Goal: Participate in discussion: Engage in conversation with other users on a specific topic

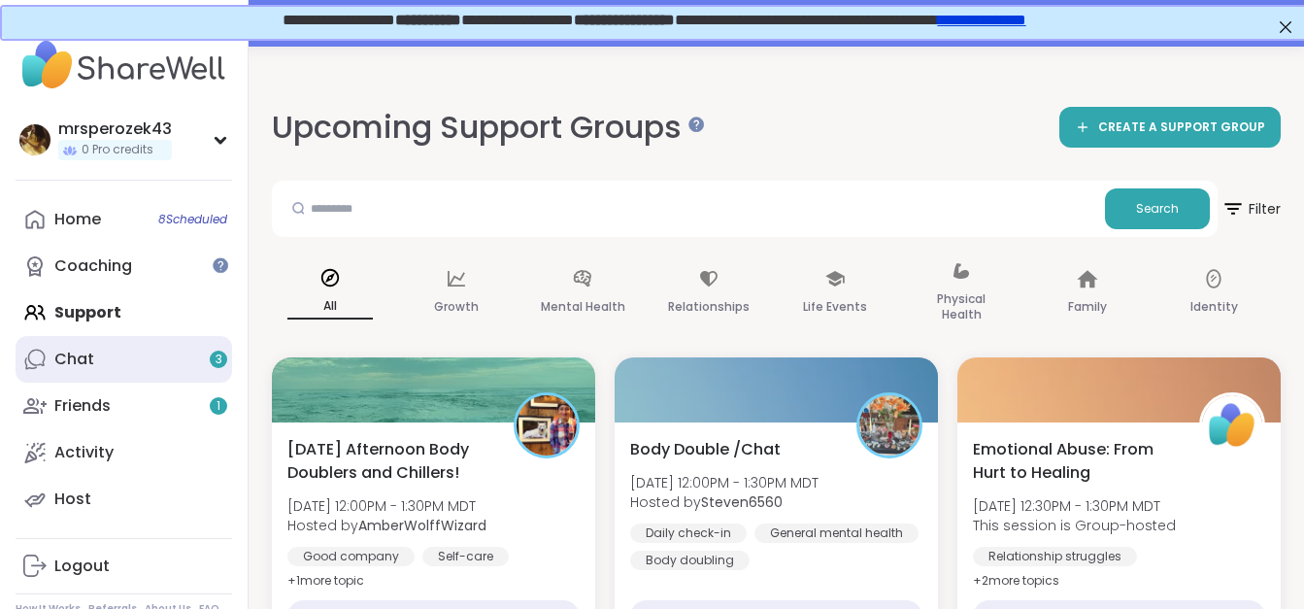
click at [83, 361] on div "Chat 3" at bounding box center [74, 359] width 40 height 21
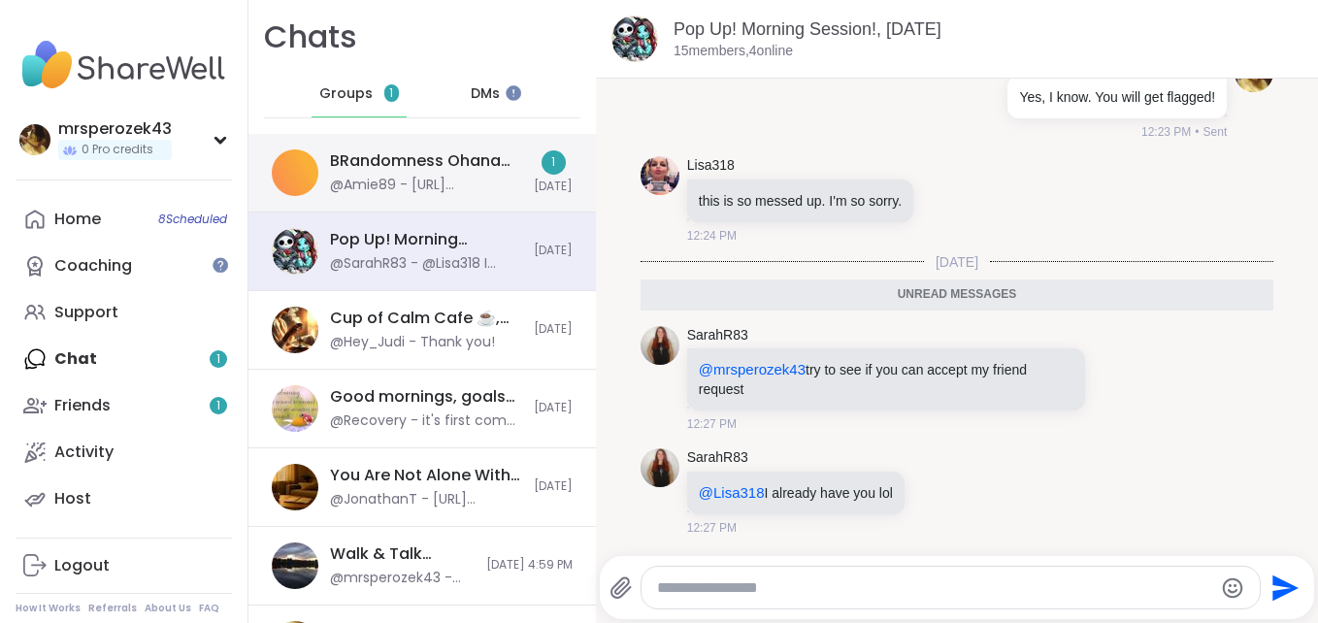
click at [415, 184] on div "@Amie89 - https://sharewellnow.com/session/e20d30ff-3c8e-48af-870d-831141f30daf" at bounding box center [426, 185] width 192 height 19
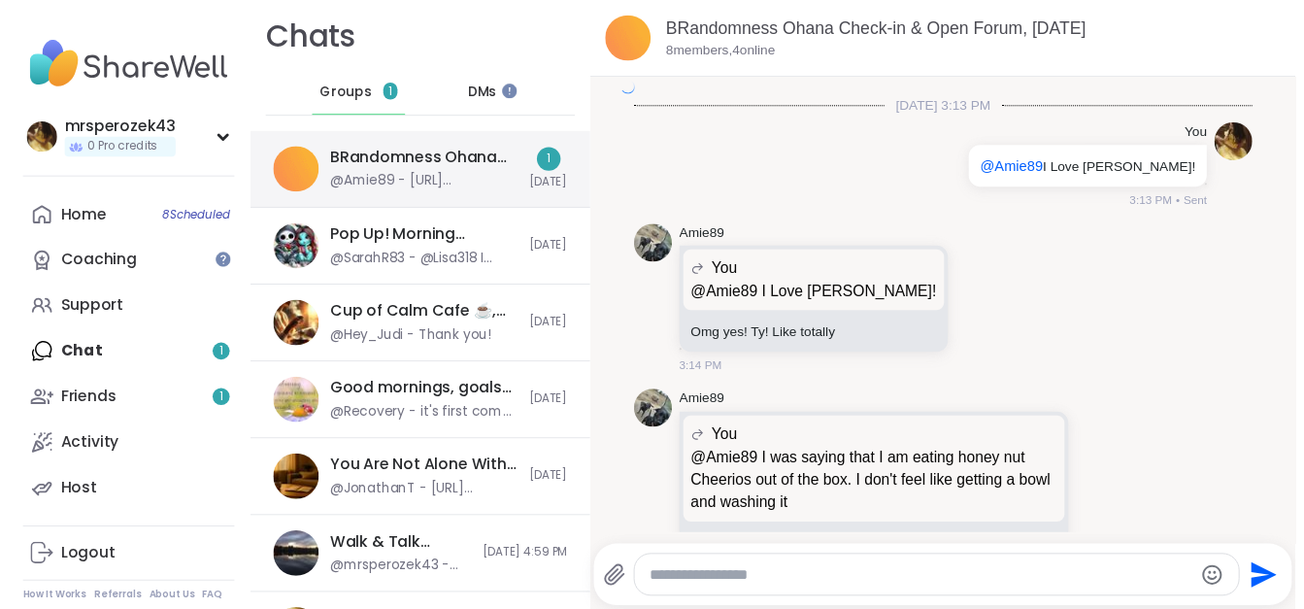
scroll to position [6424, 0]
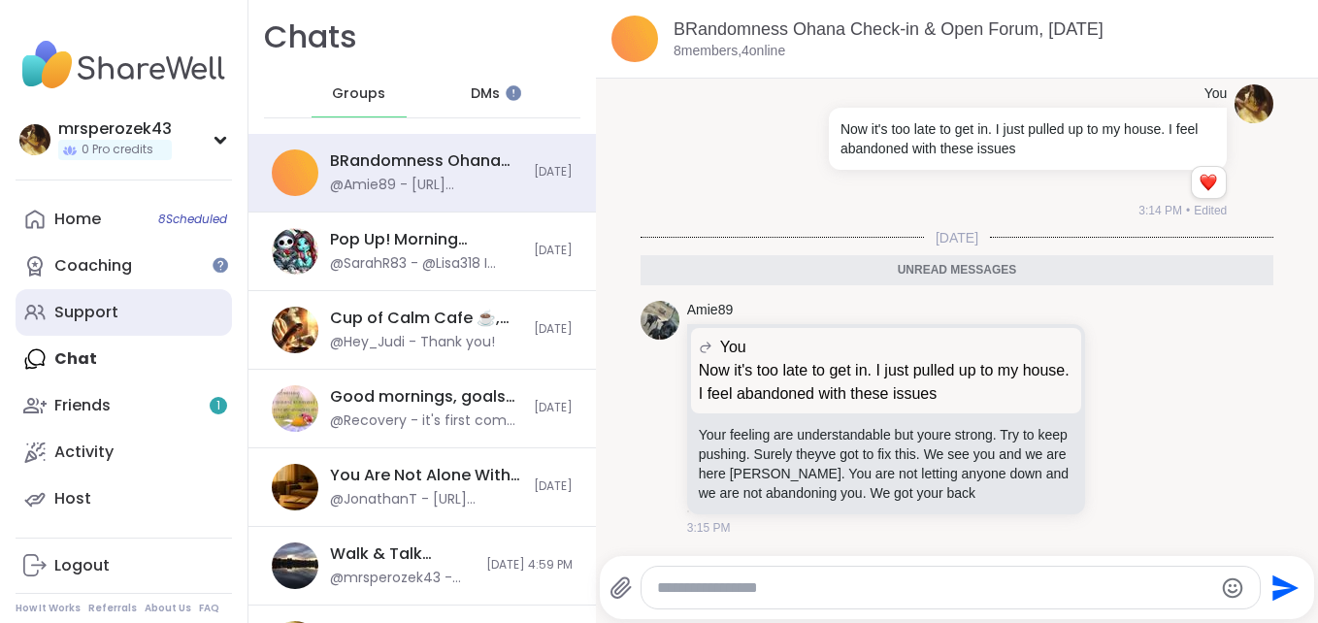
click at [112, 307] on div "Support" at bounding box center [86, 312] width 64 height 21
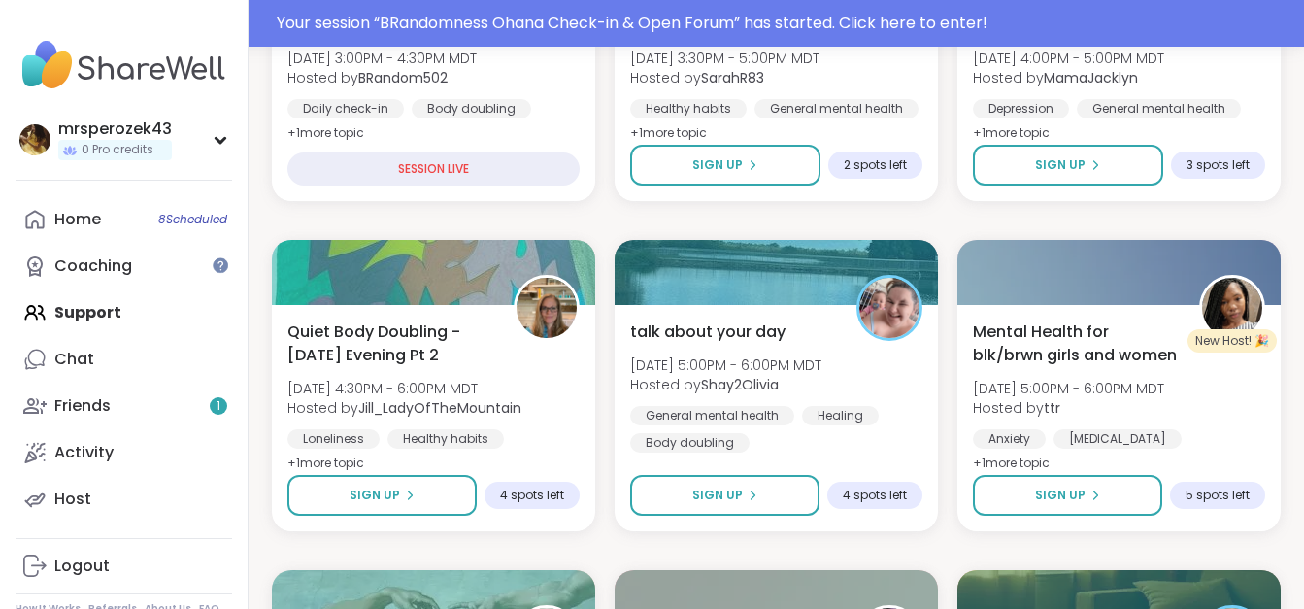
scroll to position [622, 0]
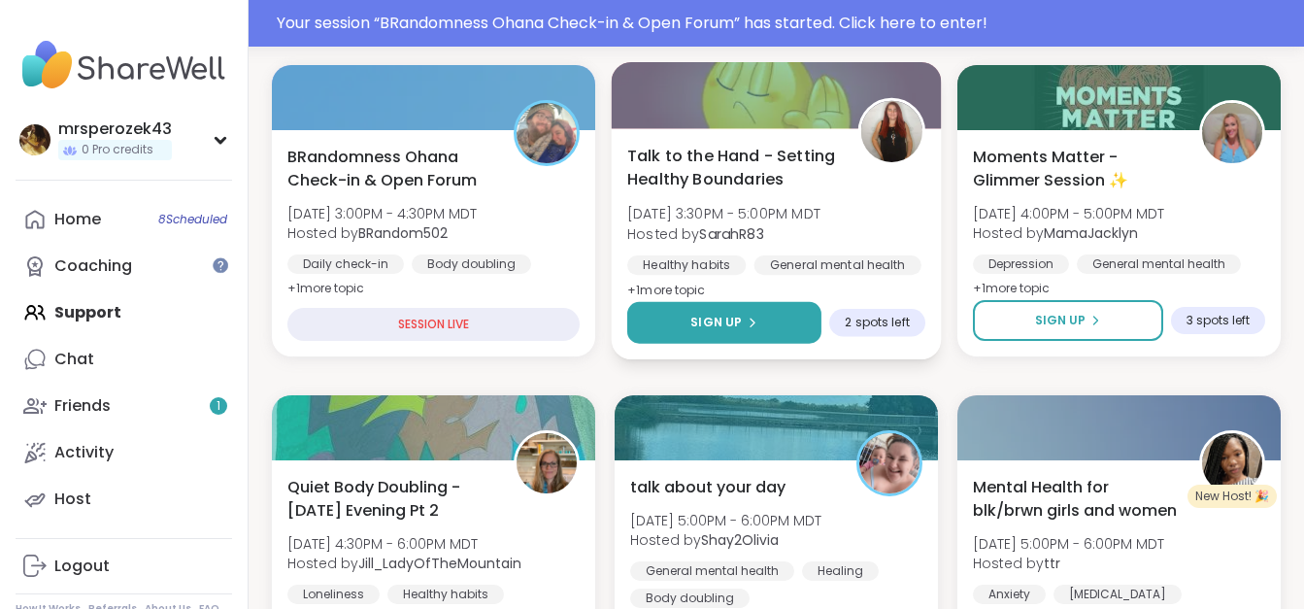
click at [723, 317] on span "Sign Up" at bounding box center [715, 322] width 51 height 17
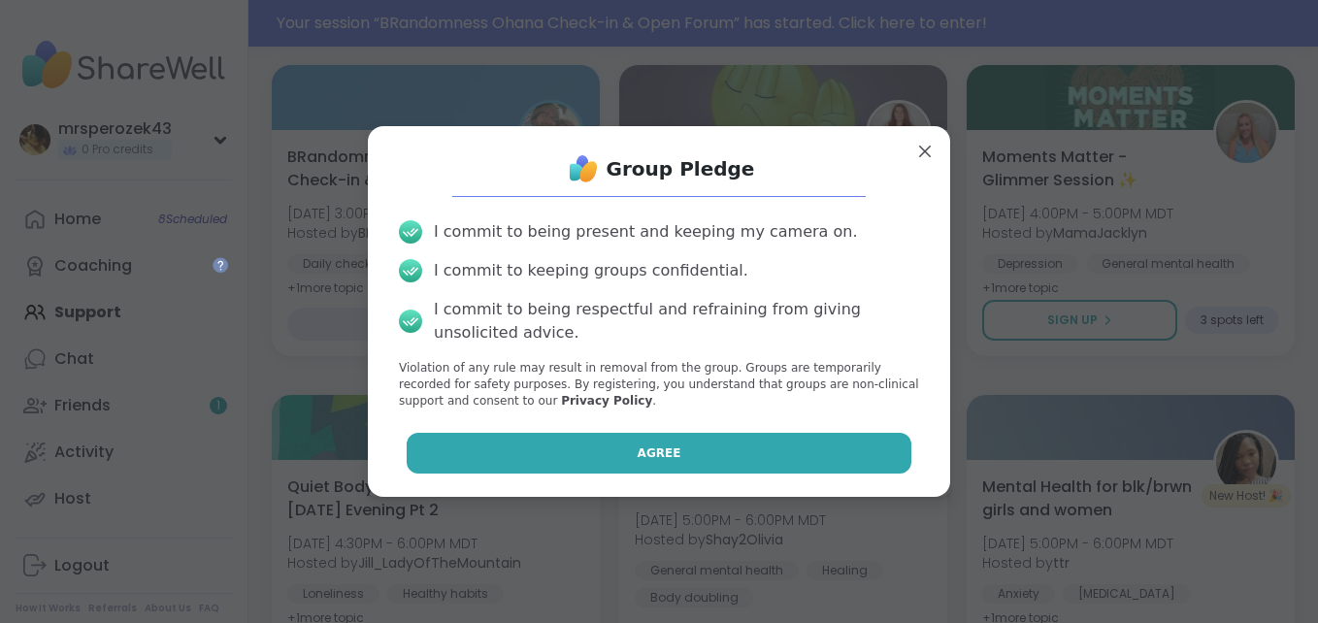
click at [658, 445] on span "Agree" at bounding box center [660, 453] width 44 height 17
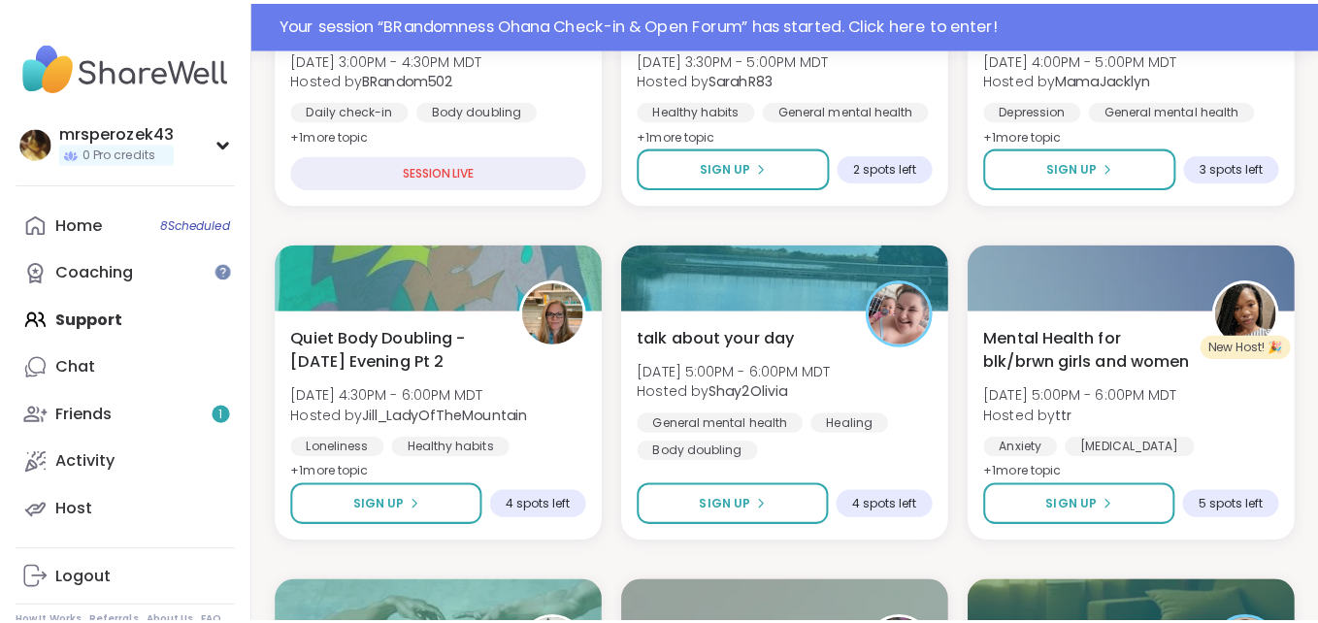
scroll to position [830, 0]
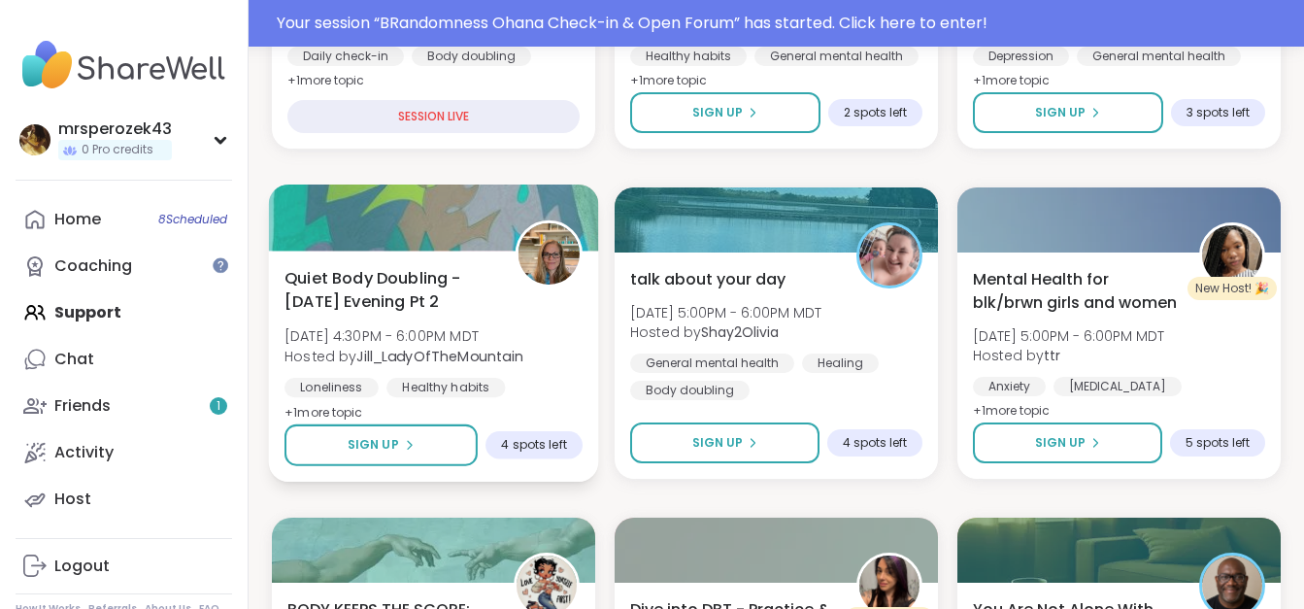
click at [370, 297] on span "Quiet Body Doubling -[DATE] Evening Pt 2" at bounding box center [388, 290] width 209 height 48
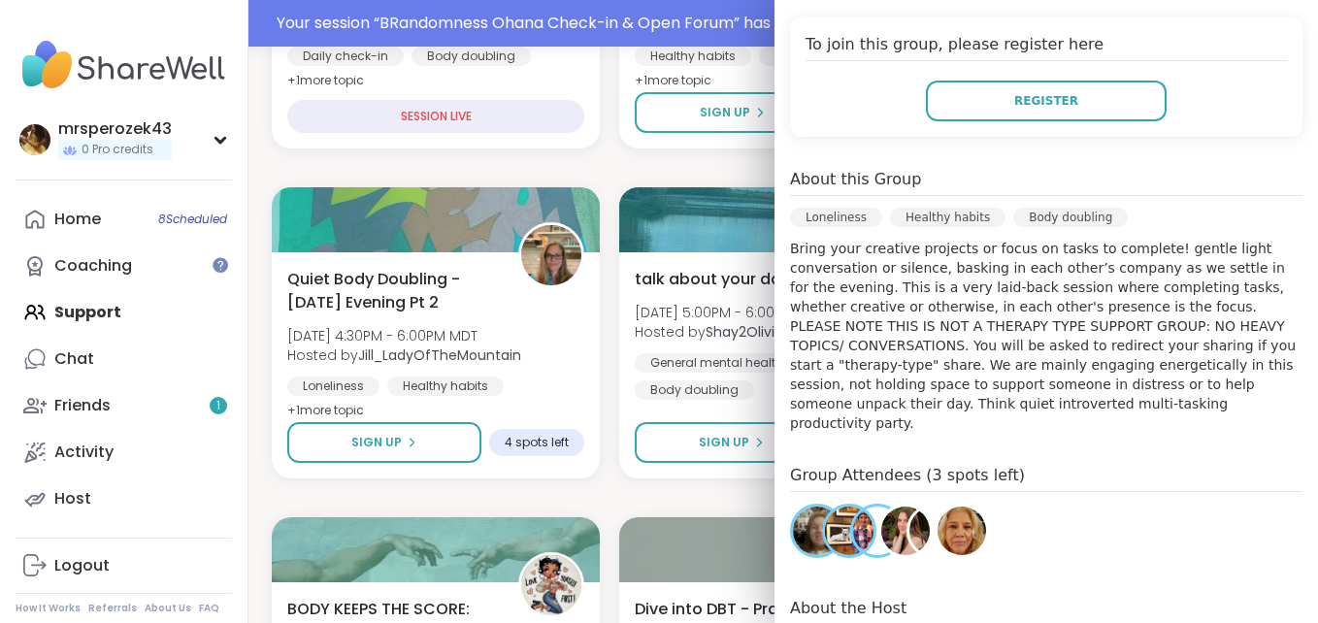
scroll to position [544, 0]
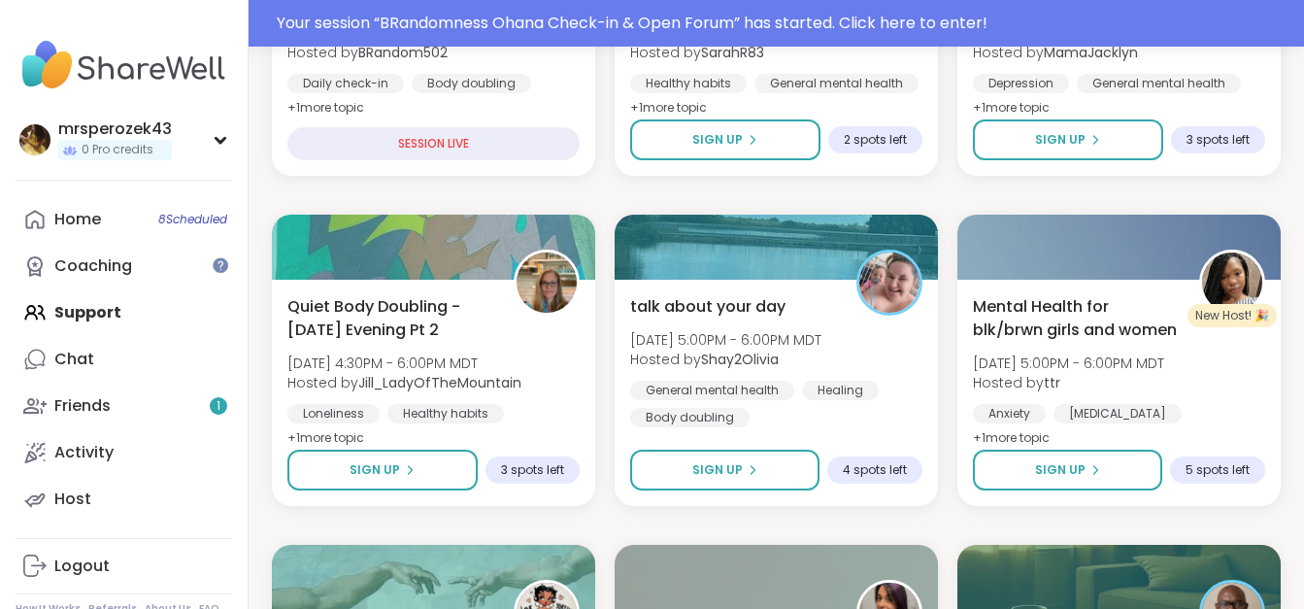
scroll to position [841, 0]
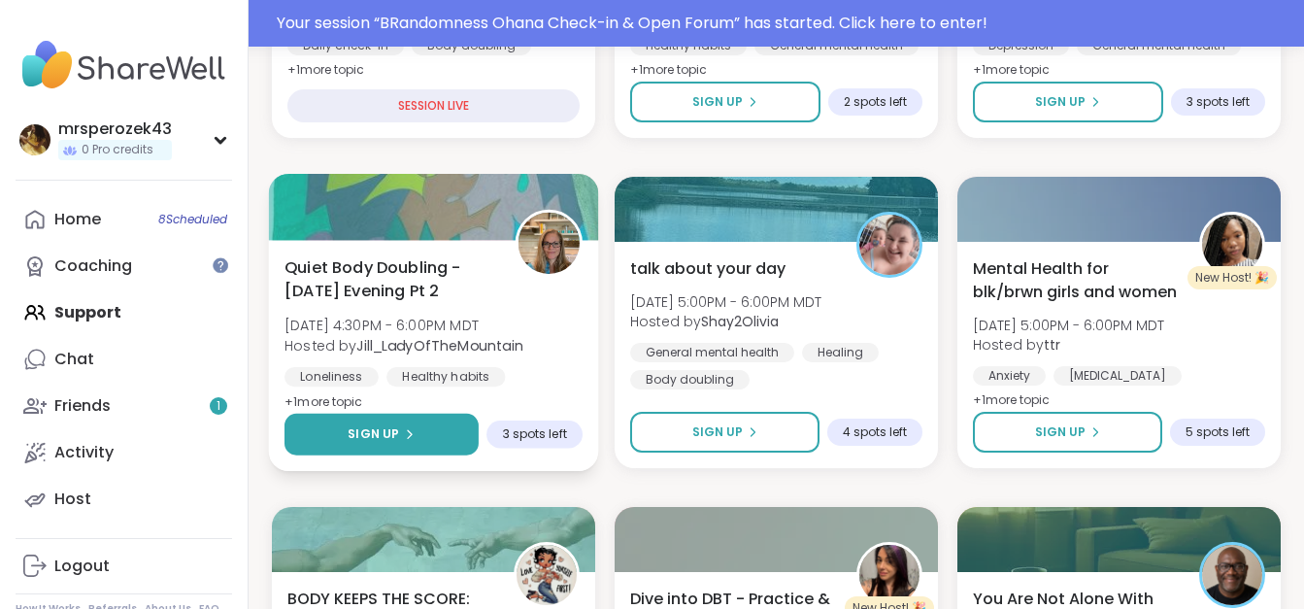
click at [351, 427] on span "Sign Up" at bounding box center [373, 433] width 51 height 17
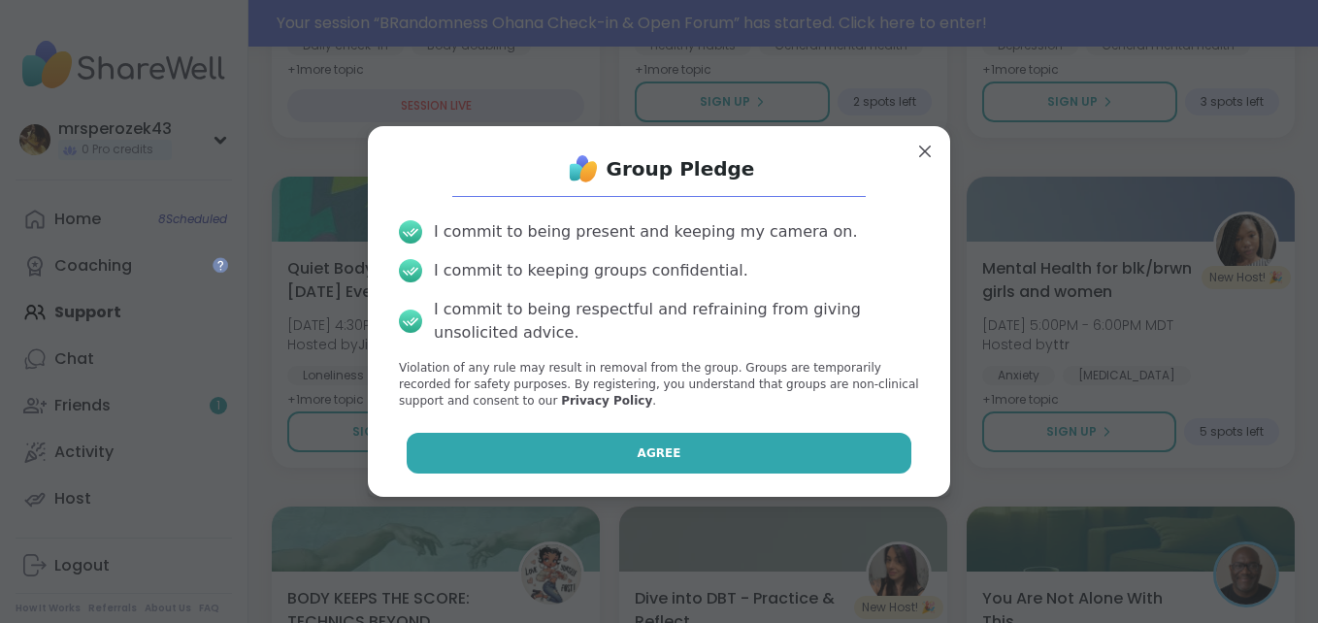
click at [539, 442] on button "Agree" at bounding box center [660, 453] width 506 height 41
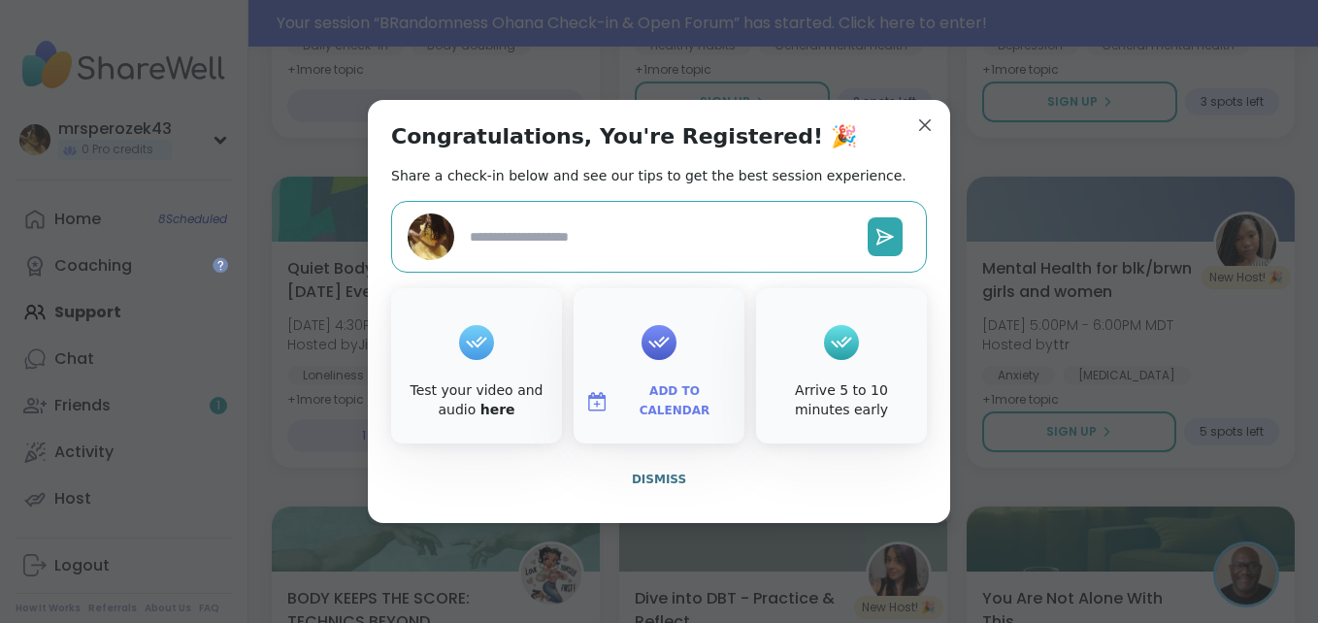
type textarea "*"
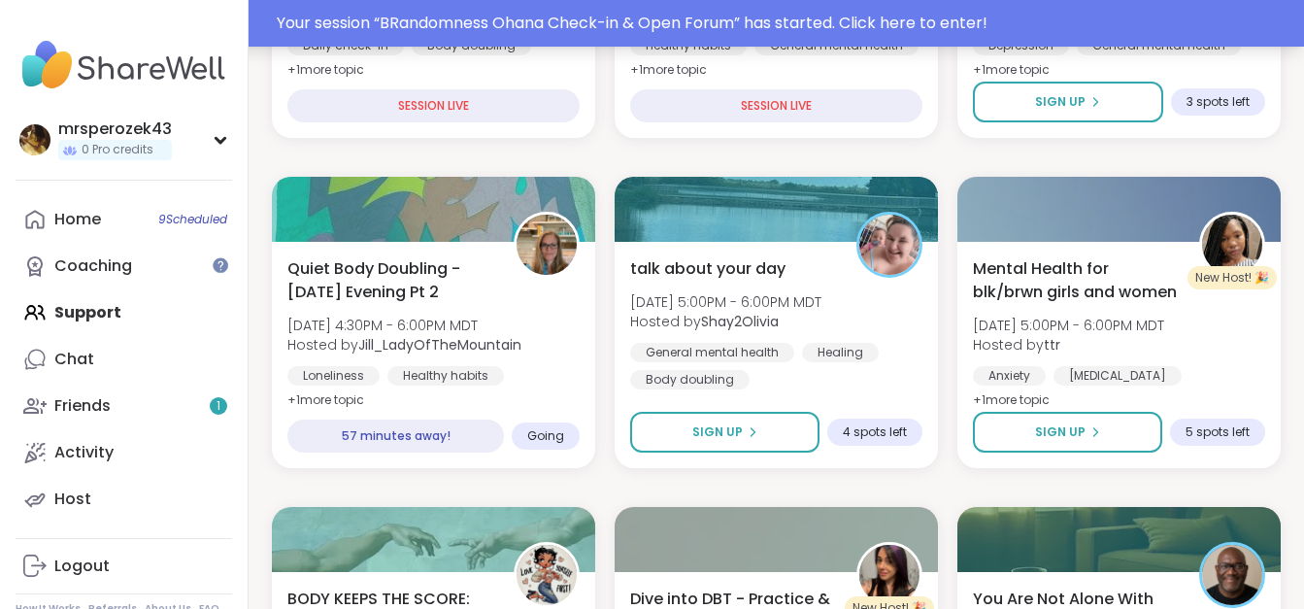
scroll to position [794, 0]
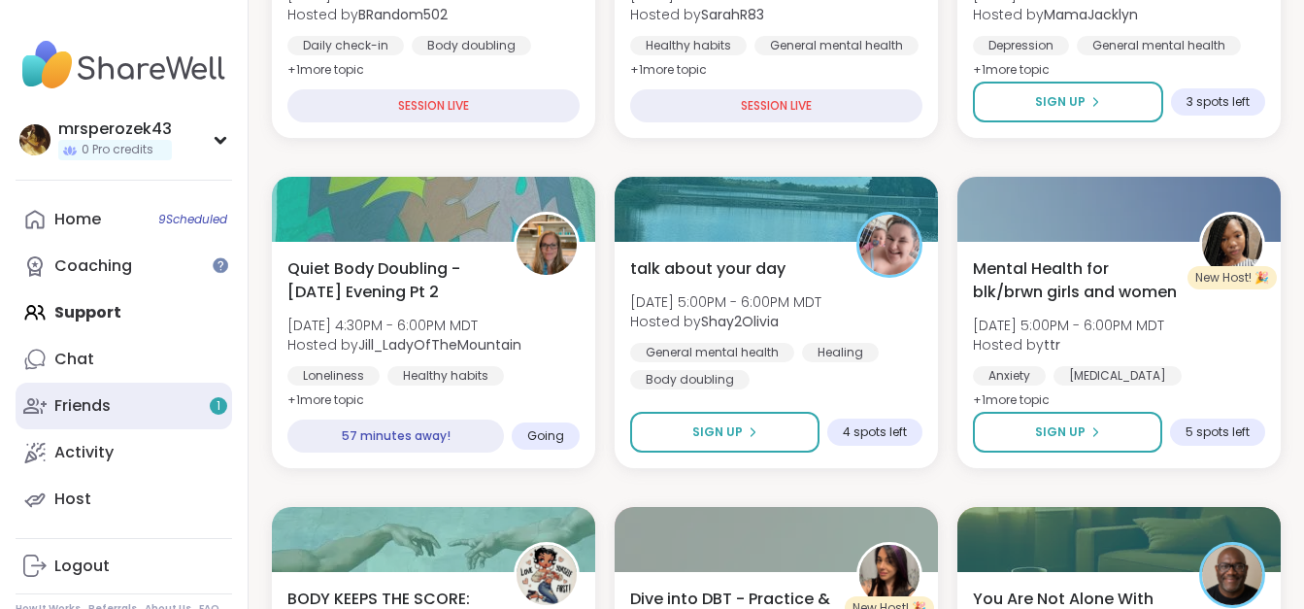
click at [152, 401] on link "Friends 1" at bounding box center [124, 405] width 216 height 47
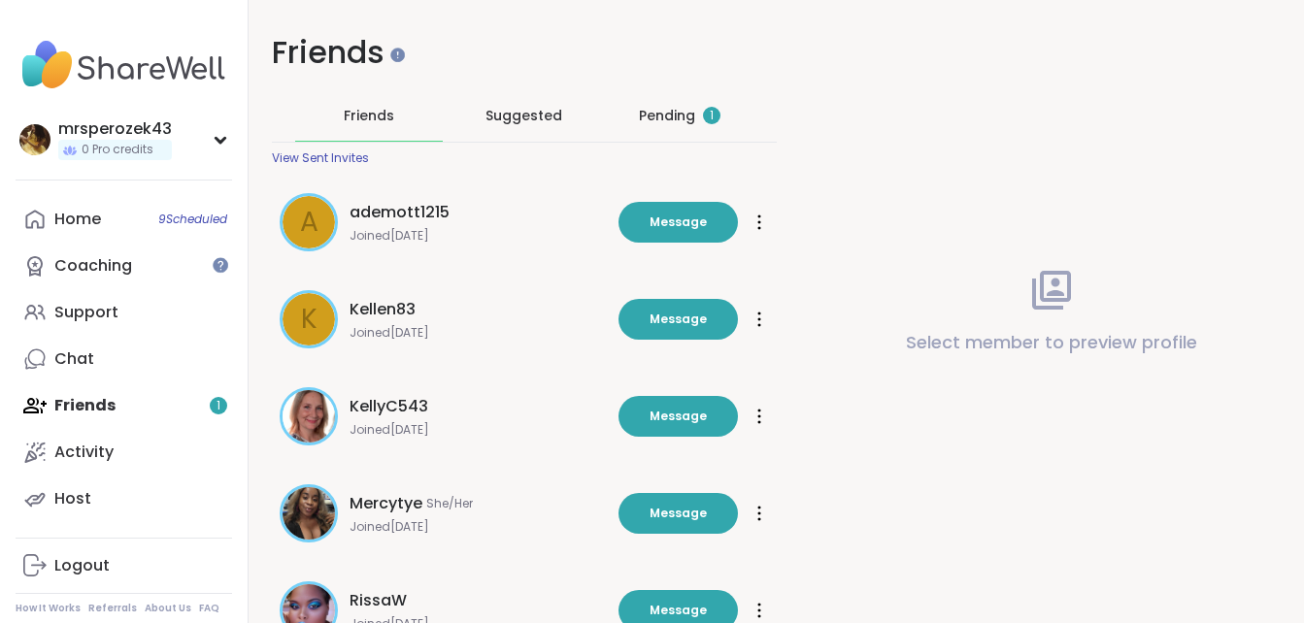
click at [710, 112] on span "1" at bounding box center [712, 116] width 4 height 17
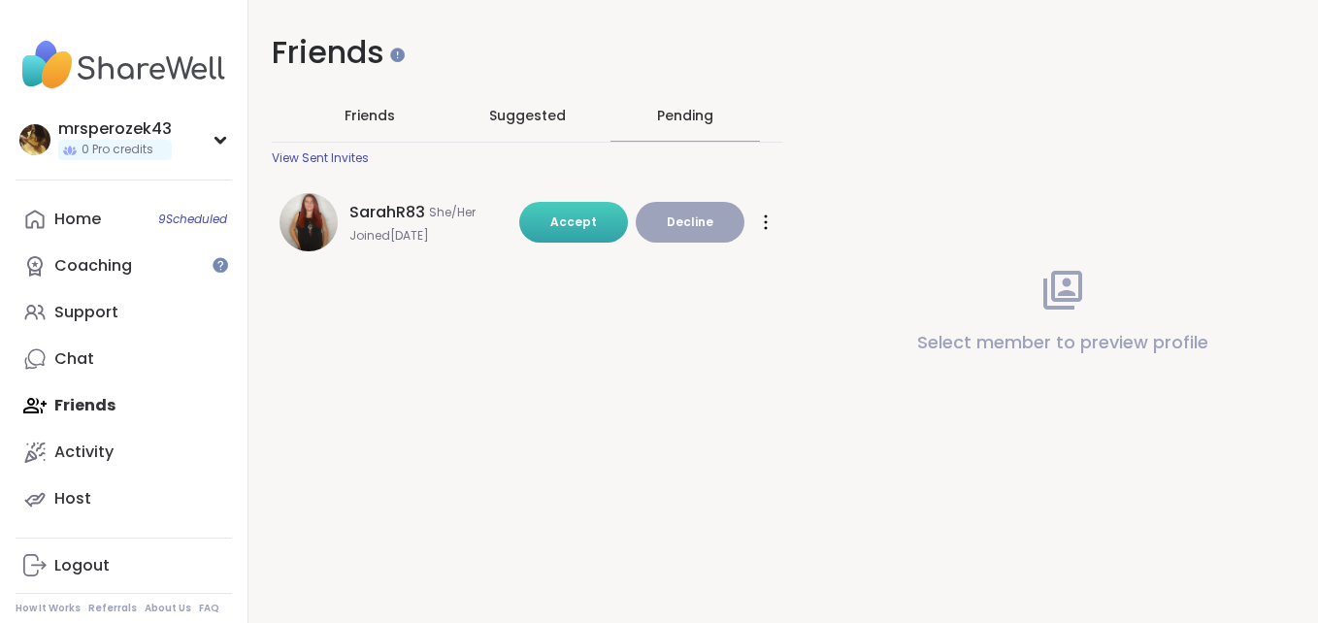
click at [581, 221] on span "Accept" at bounding box center [573, 222] width 47 height 17
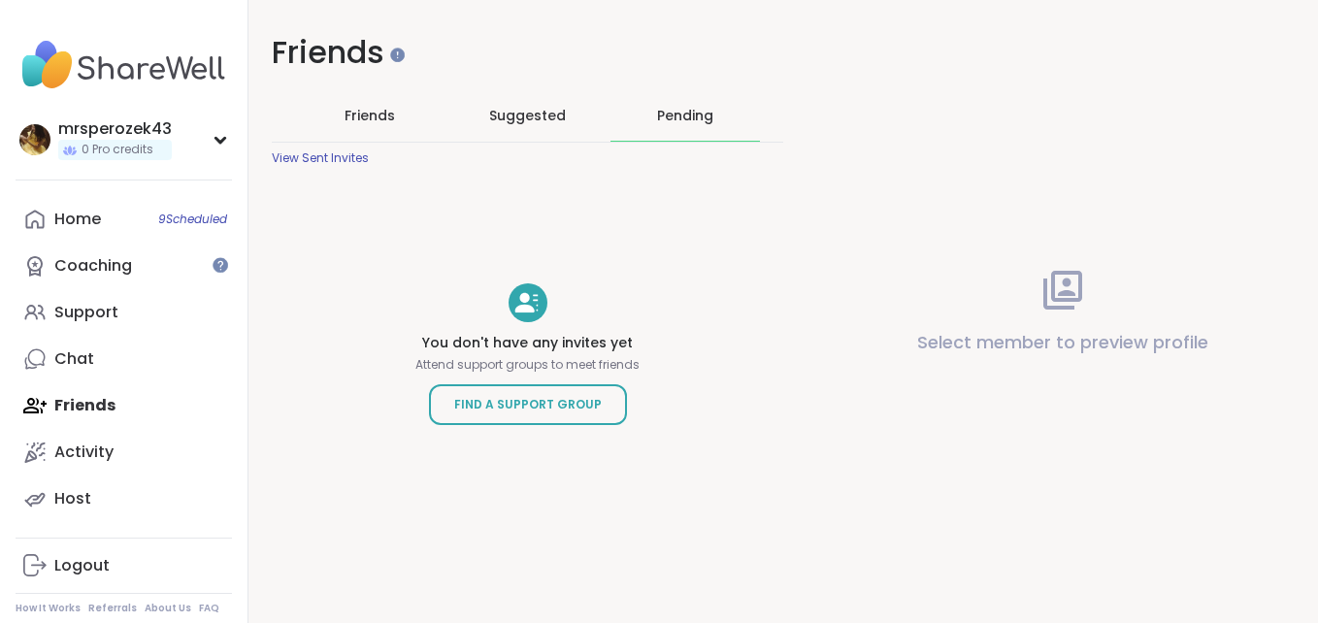
click at [370, 113] on span "Friends" at bounding box center [370, 115] width 50 height 19
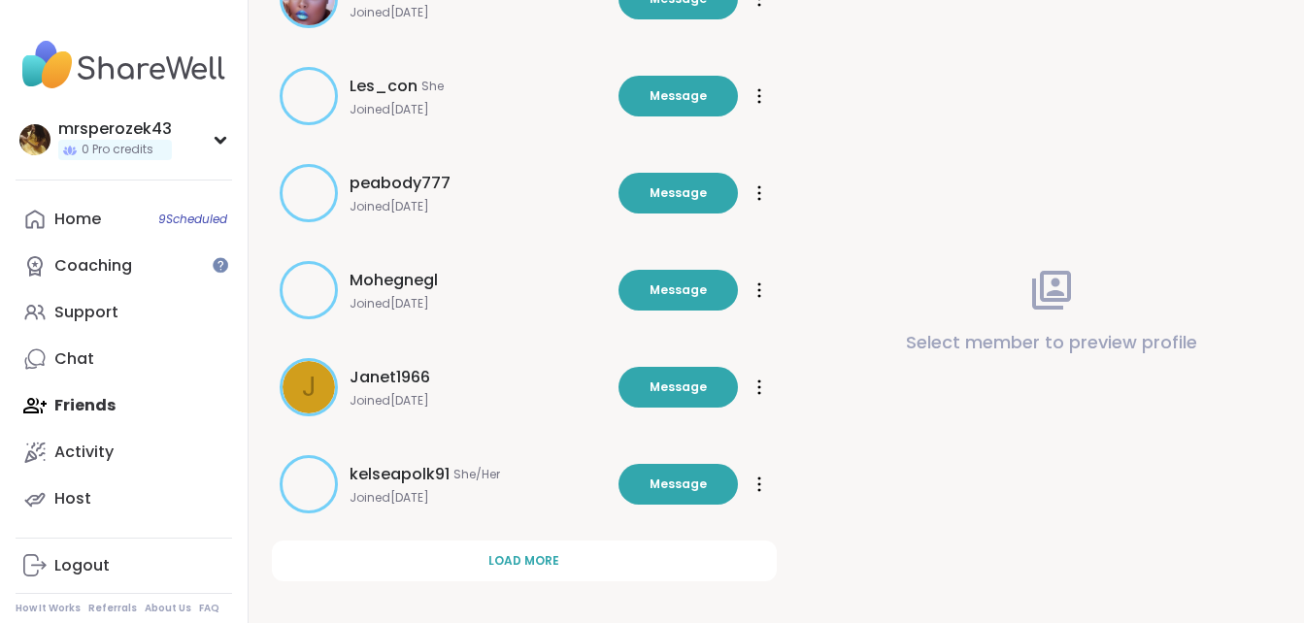
scroll to position [624, 0]
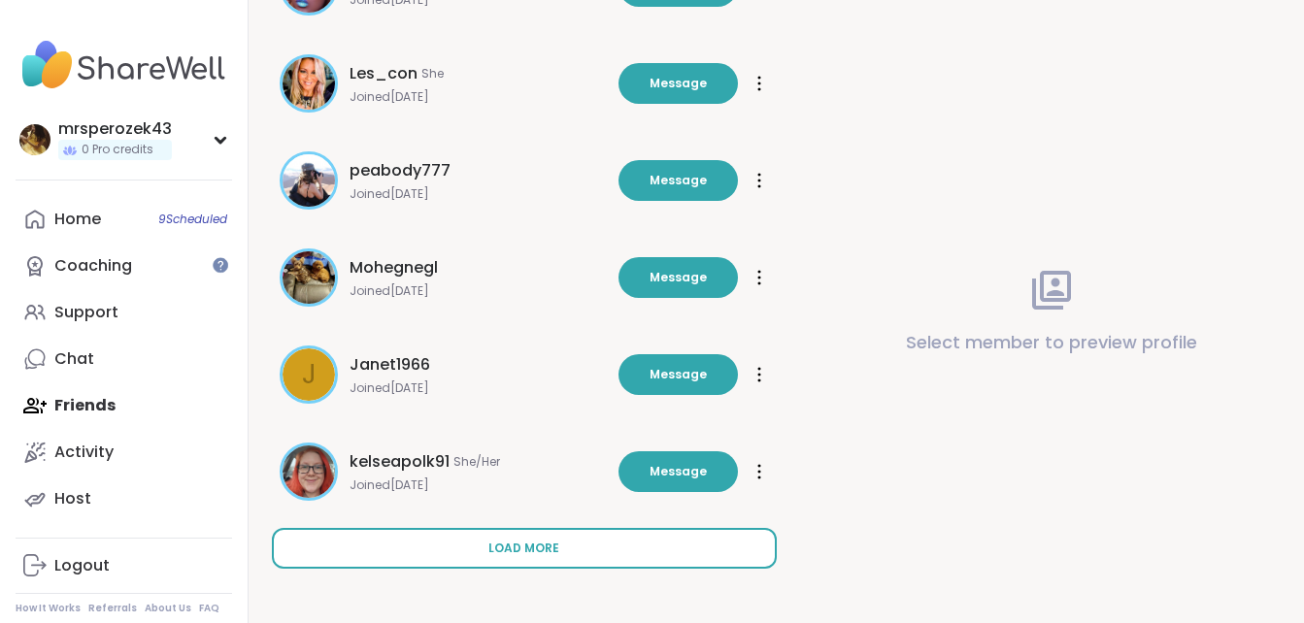
click at [640, 554] on button "Load more" at bounding box center [524, 548] width 505 height 41
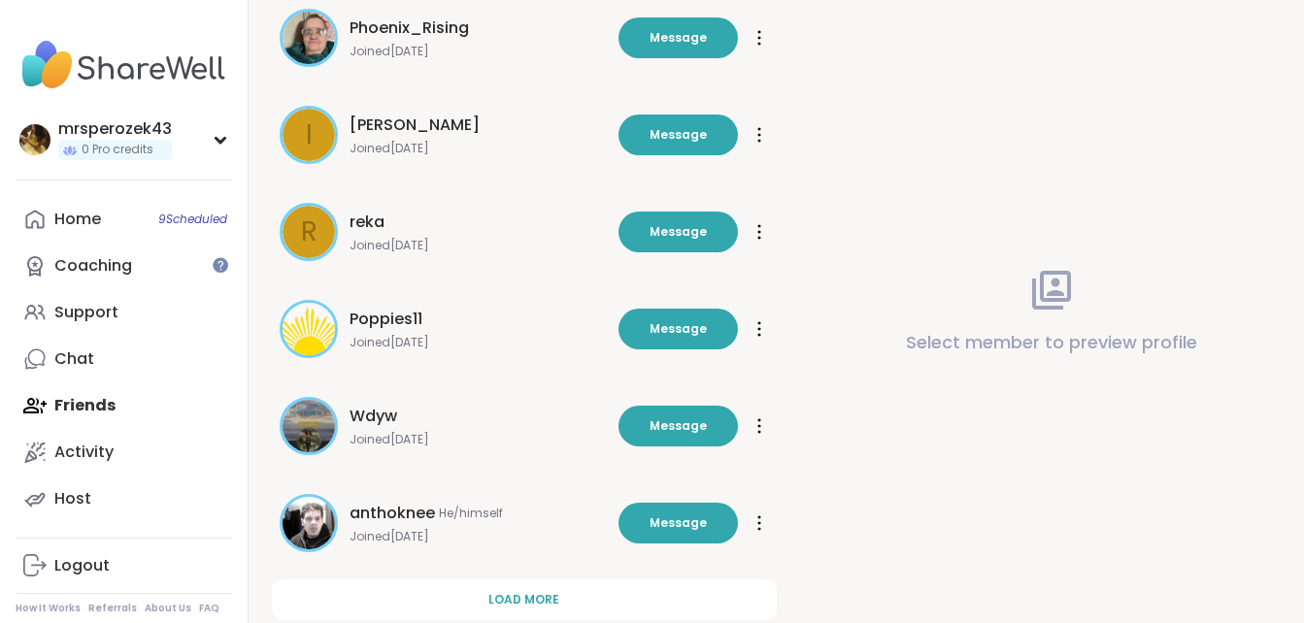
scroll to position [1595, 0]
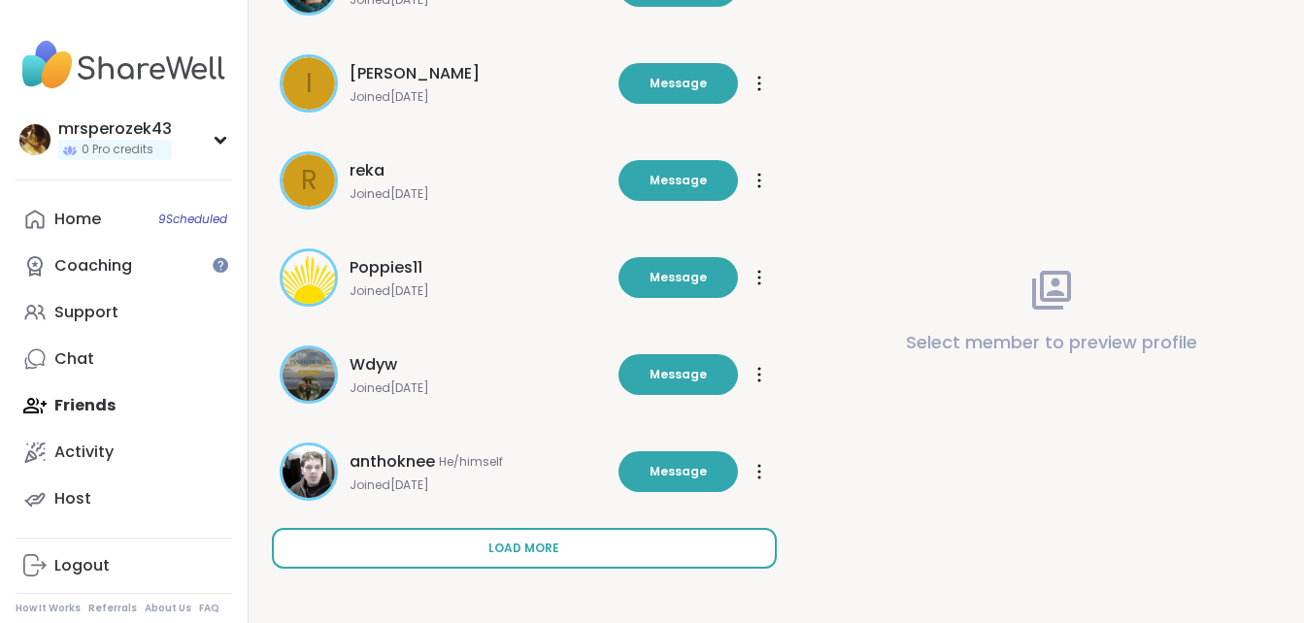
click at [614, 556] on button "Load more" at bounding box center [524, 548] width 505 height 41
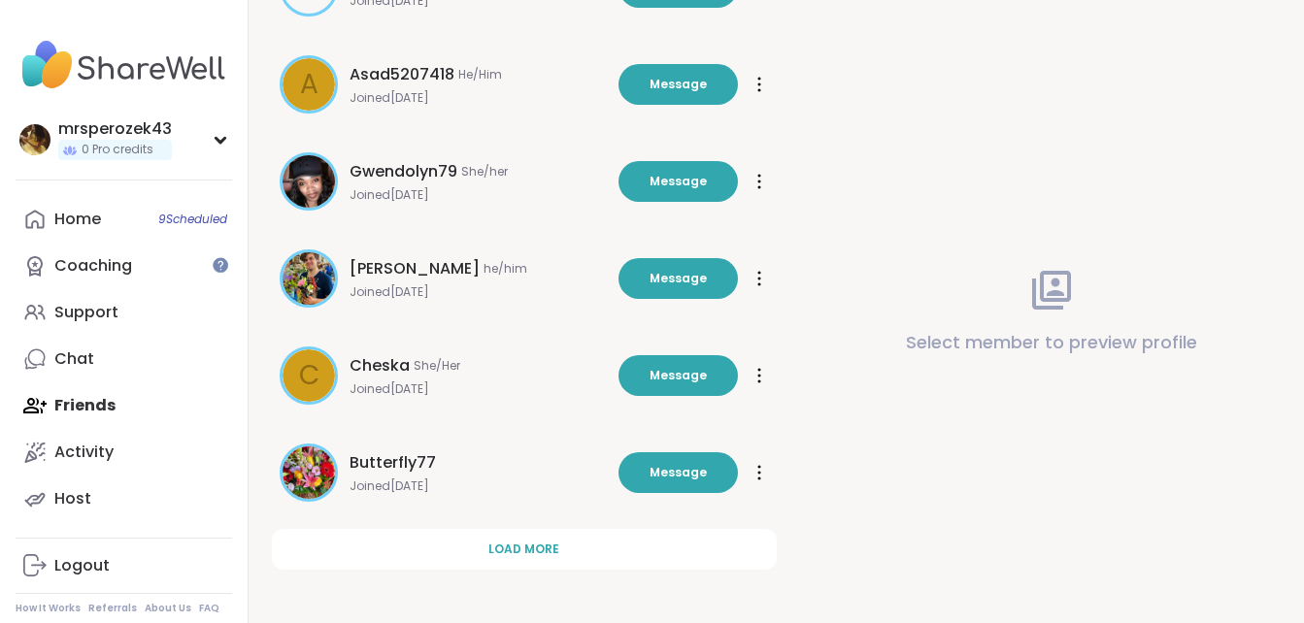
scroll to position [2566, 0]
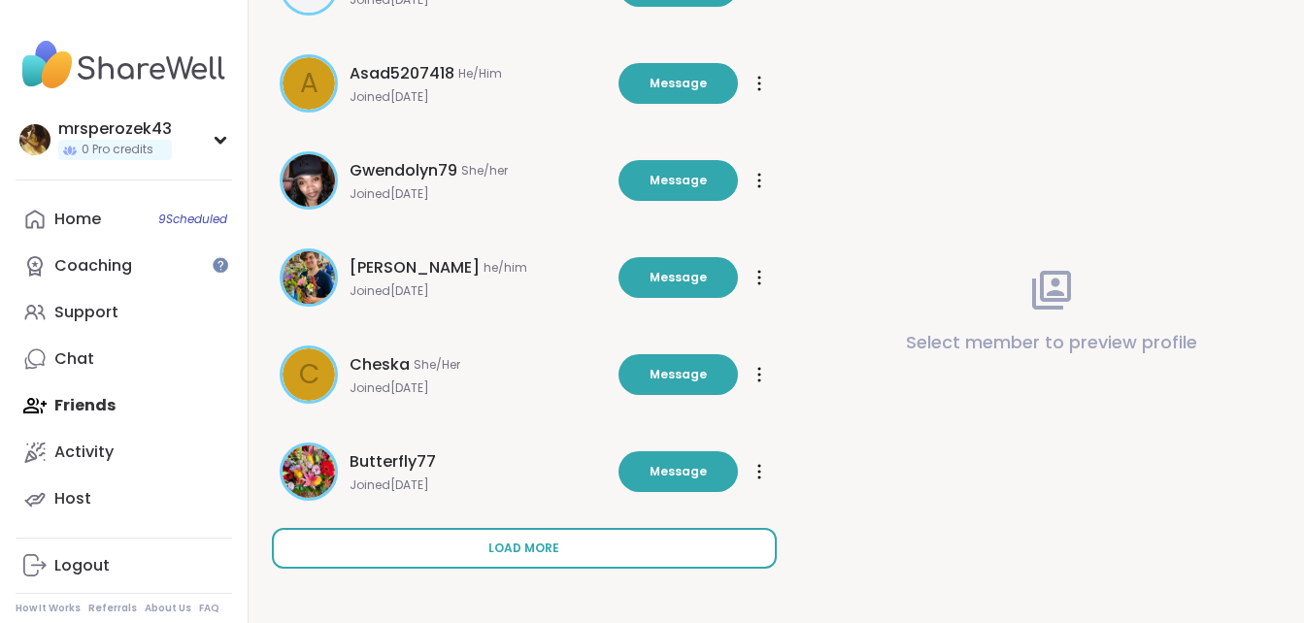
click at [505, 548] on span "Load more" at bounding box center [523, 548] width 71 height 17
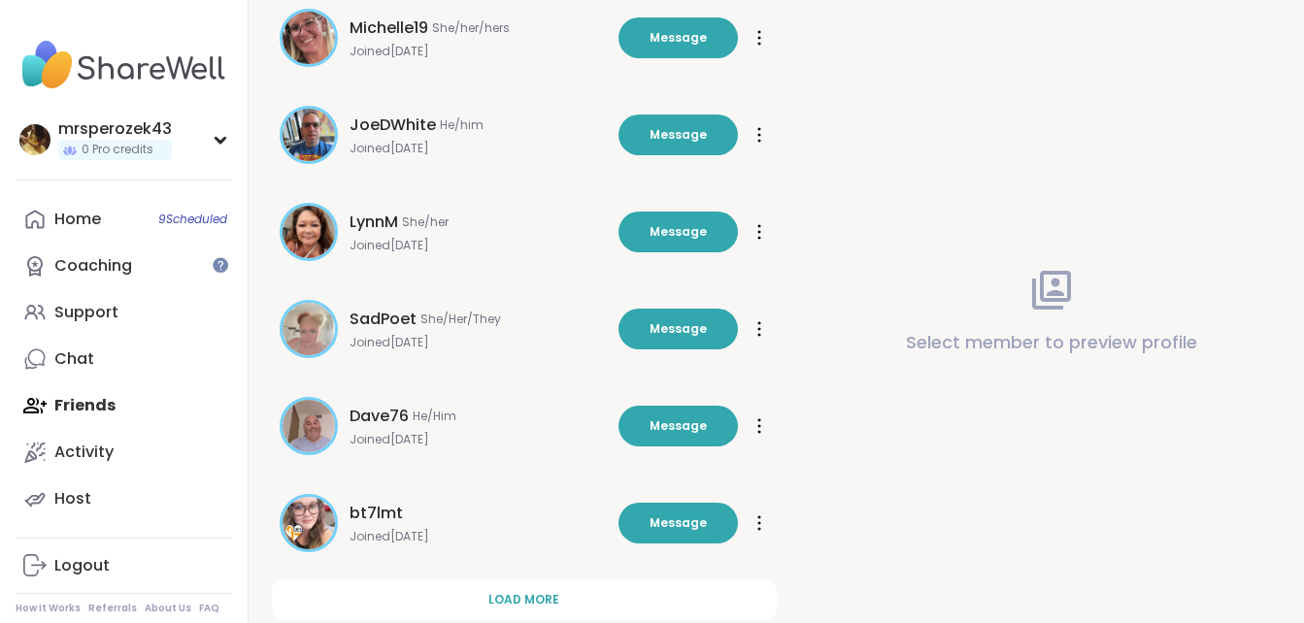
scroll to position [3523, 0]
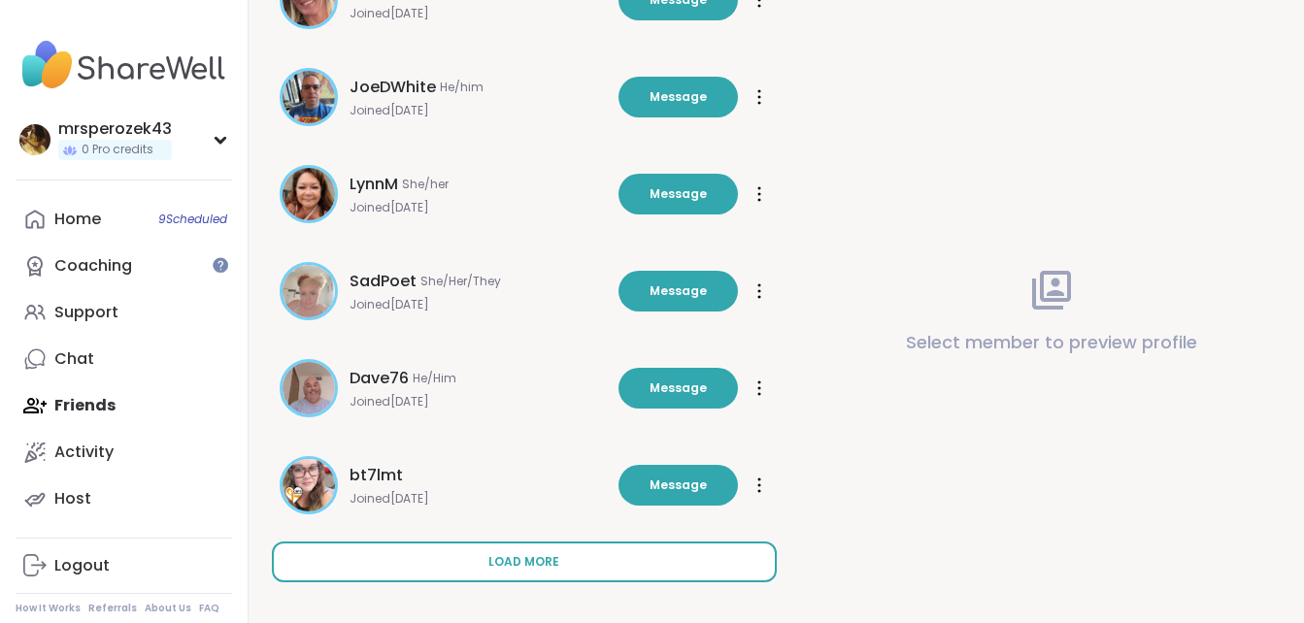
click at [626, 561] on button "Load more" at bounding box center [524, 562] width 505 height 41
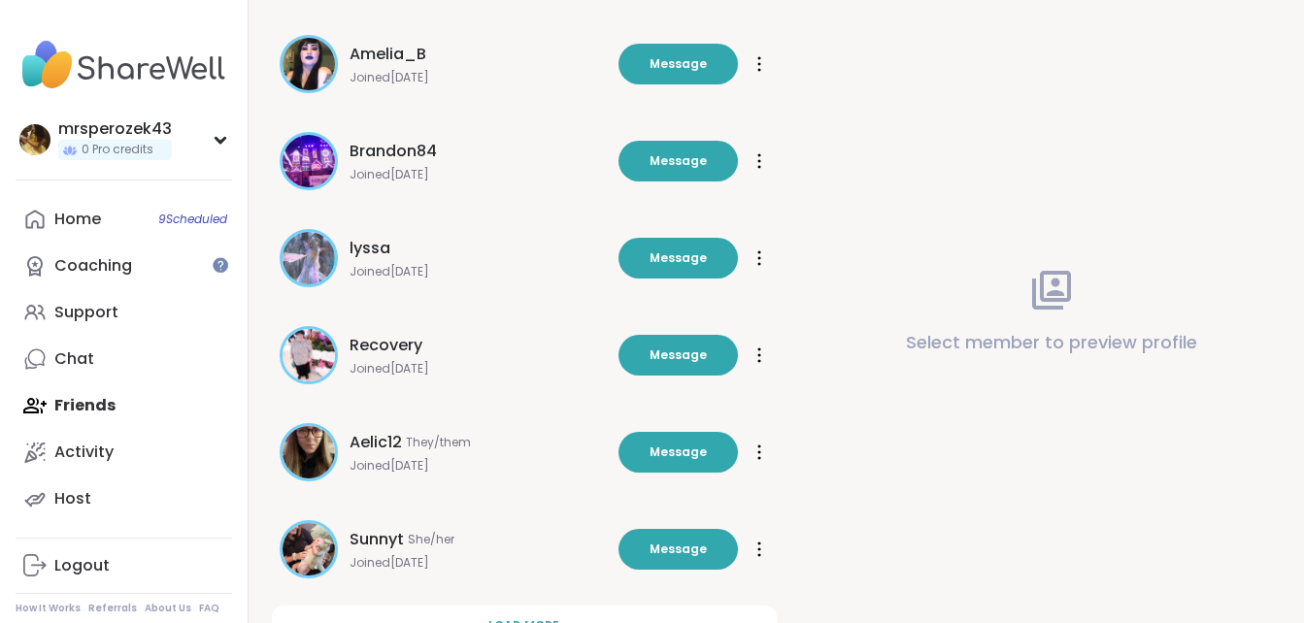
scroll to position [4507, 0]
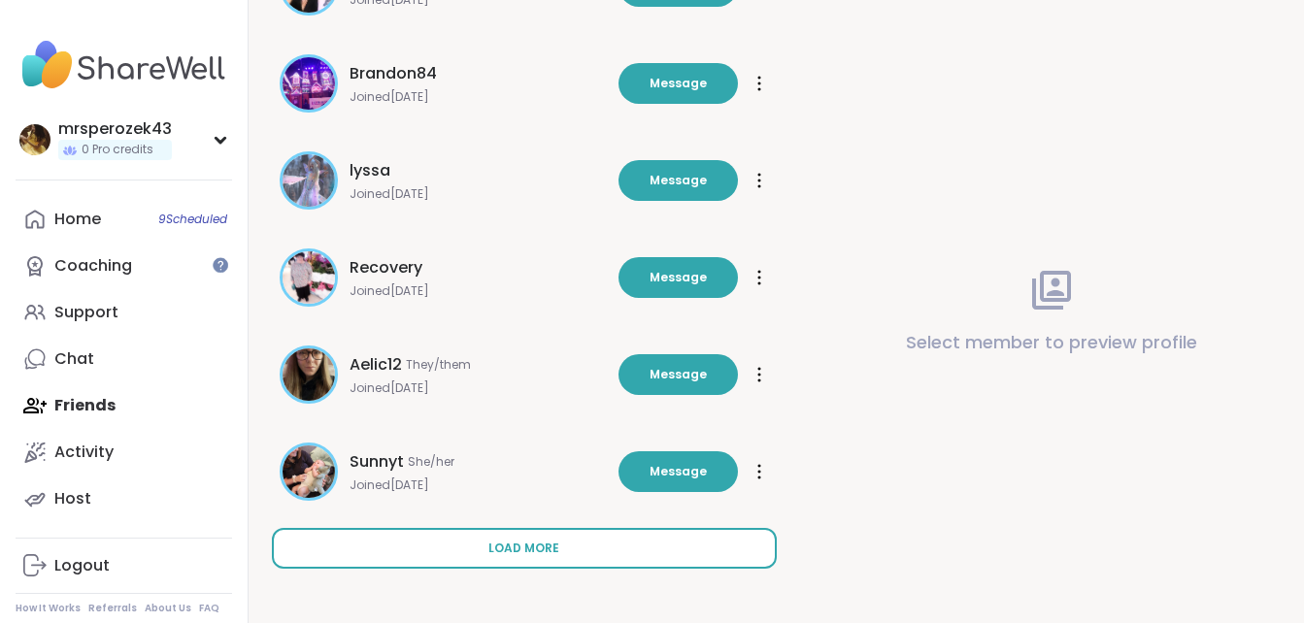
click at [526, 545] on span "Load more" at bounding box center [523, 548] width 71 height 17
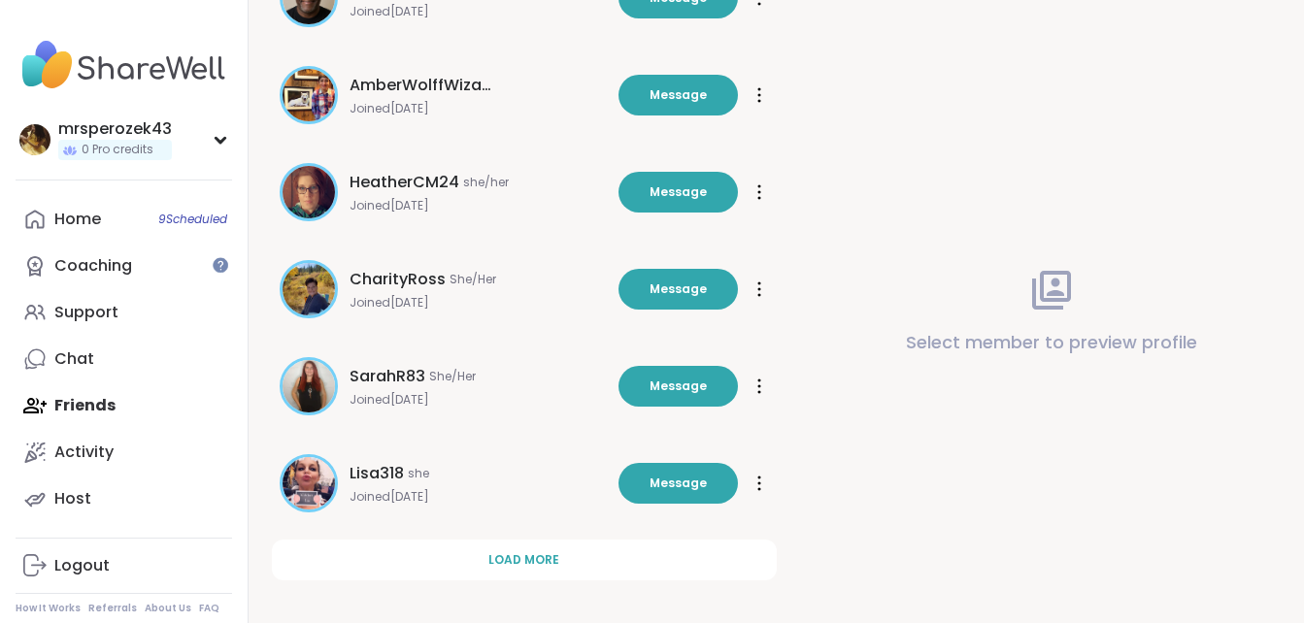
scroll to position [5478, 0]
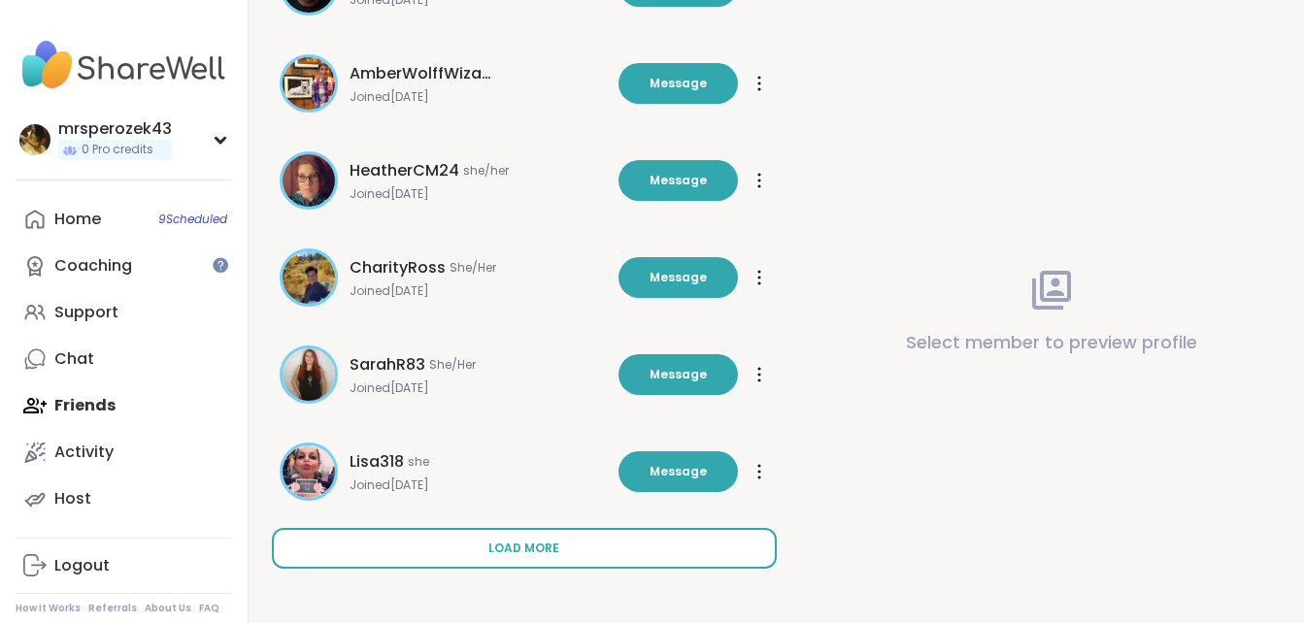
click at [631, 548] on button "Load more" at bounding box center [524, 548] width 505 height 41
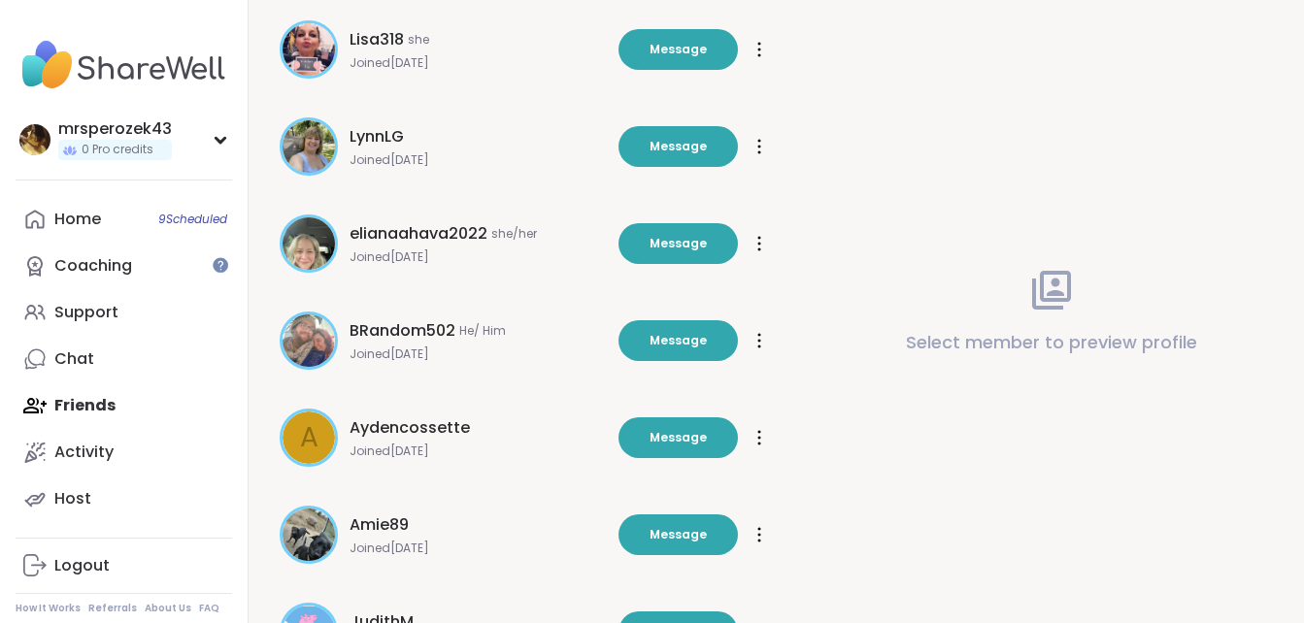
scroll to position [5919, 0]
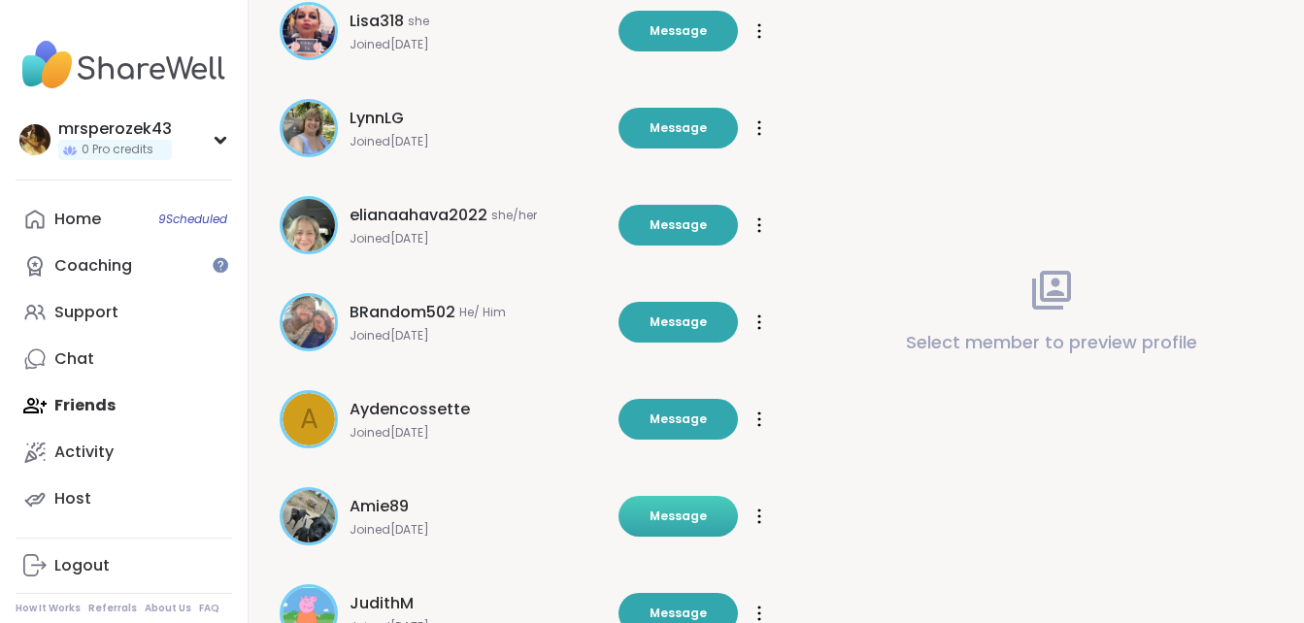
click at [646, 515] on button "Message" at bounding box center [677, 516] width 119 height 41
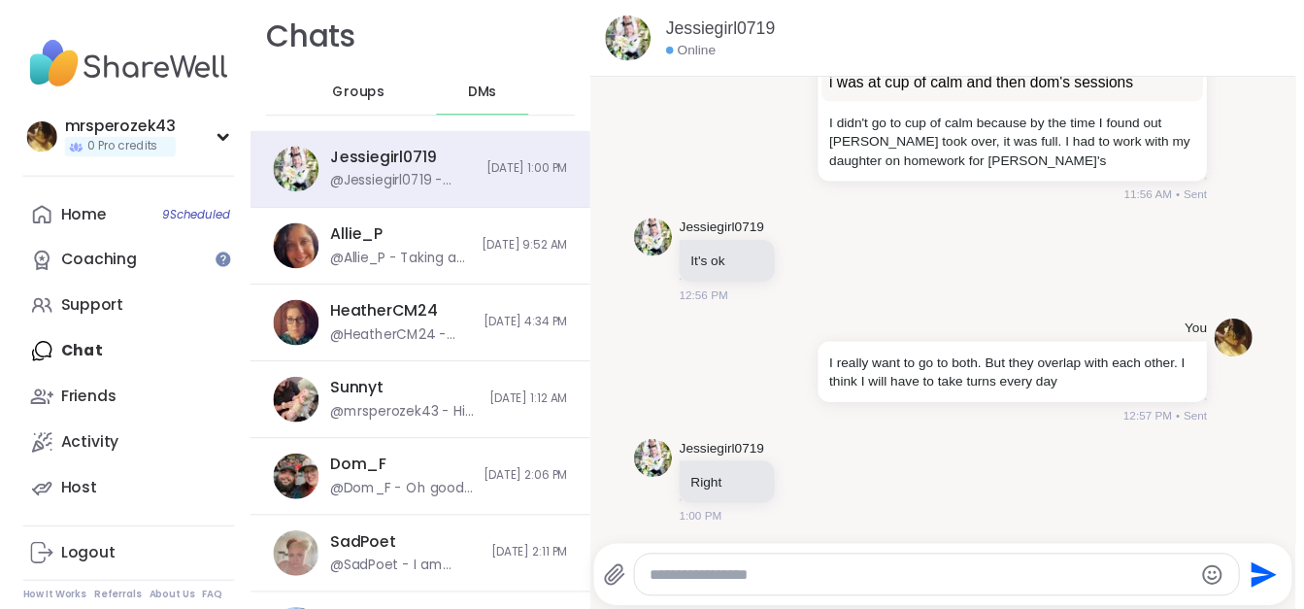
scroll to position [5255, 0]
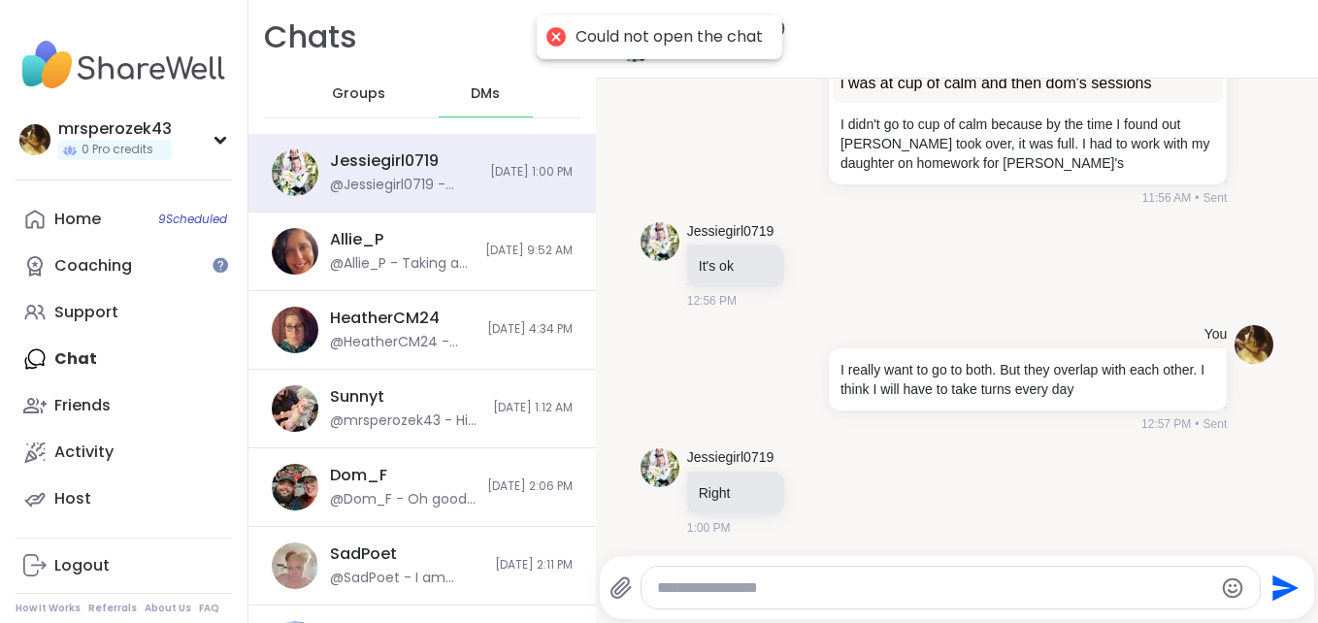
click at [484, 90] on span "DMs" at bounding box center [485, 93] width 29 height 19
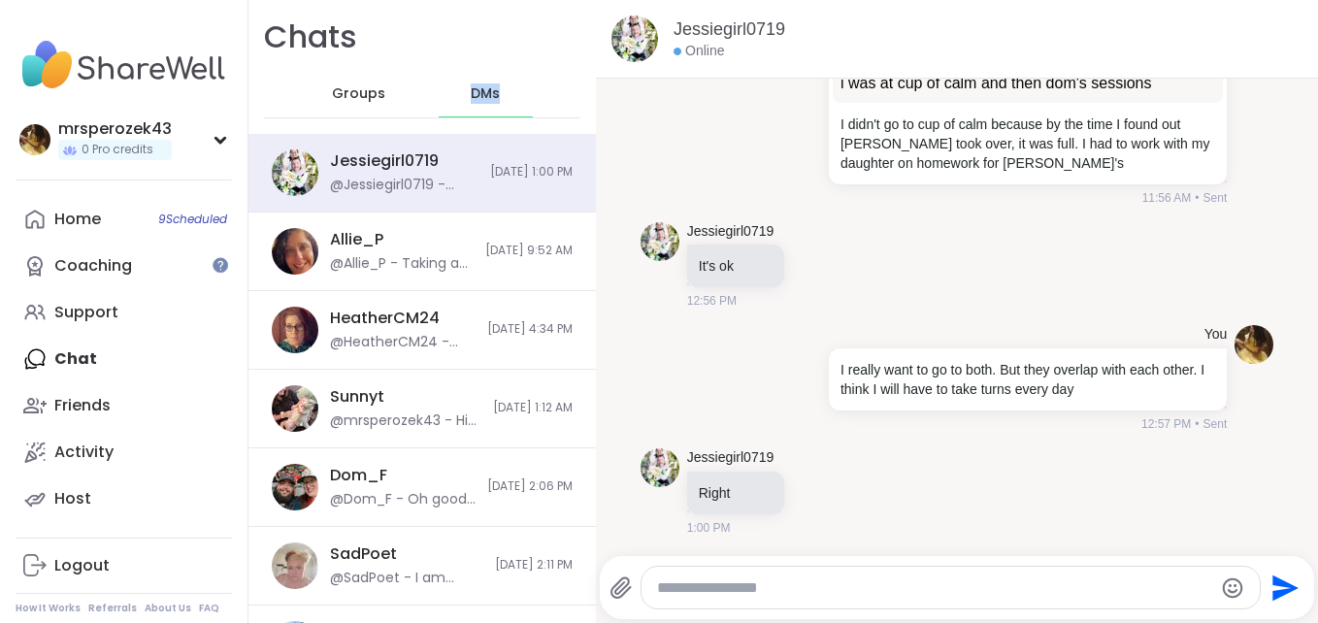
click at [484, 90] on span "DMs" at bounding box center [485, 93] width 29 height 19
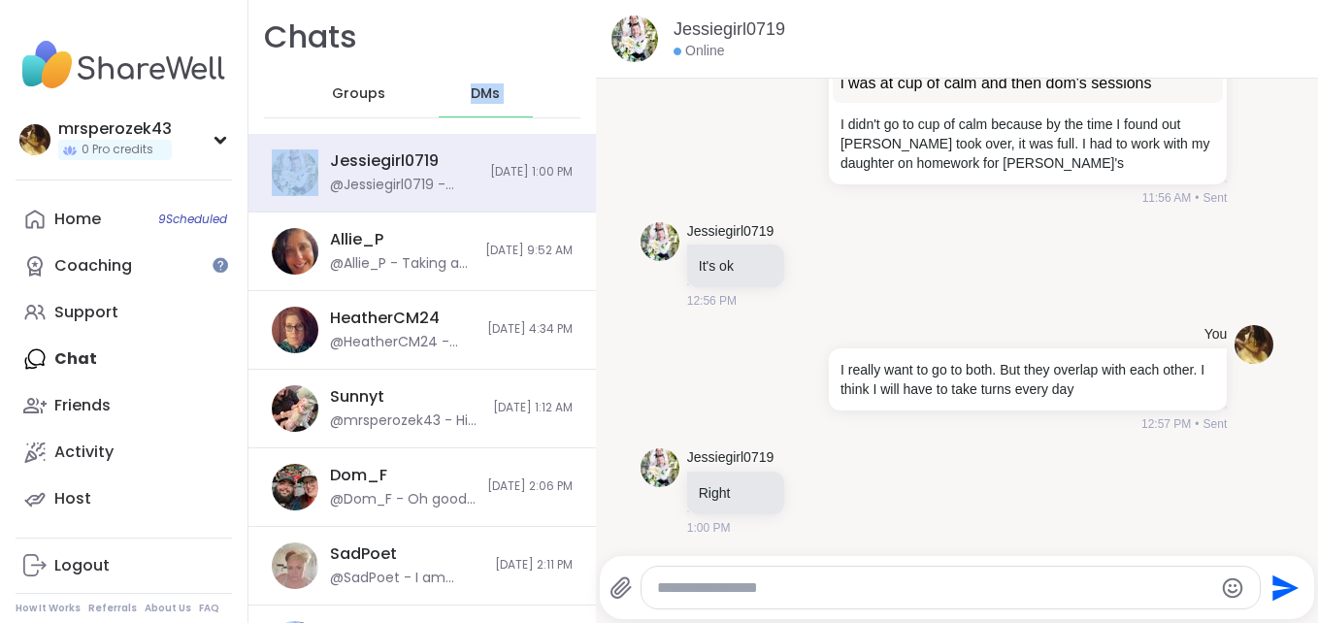
drag, startPoint x: 484, startPoint y: 90, endPoint x: 463, endPoint y: 95, distance: 21.9
click at [471, 95] on span "DMs" at bounding box center [485, 93] width 29 height 19
click at [83, 349] on div "Home 9 Scheduled Coaching Support Chat Friends Activity Host" at bounding box center [124, 359] width 216 height 326
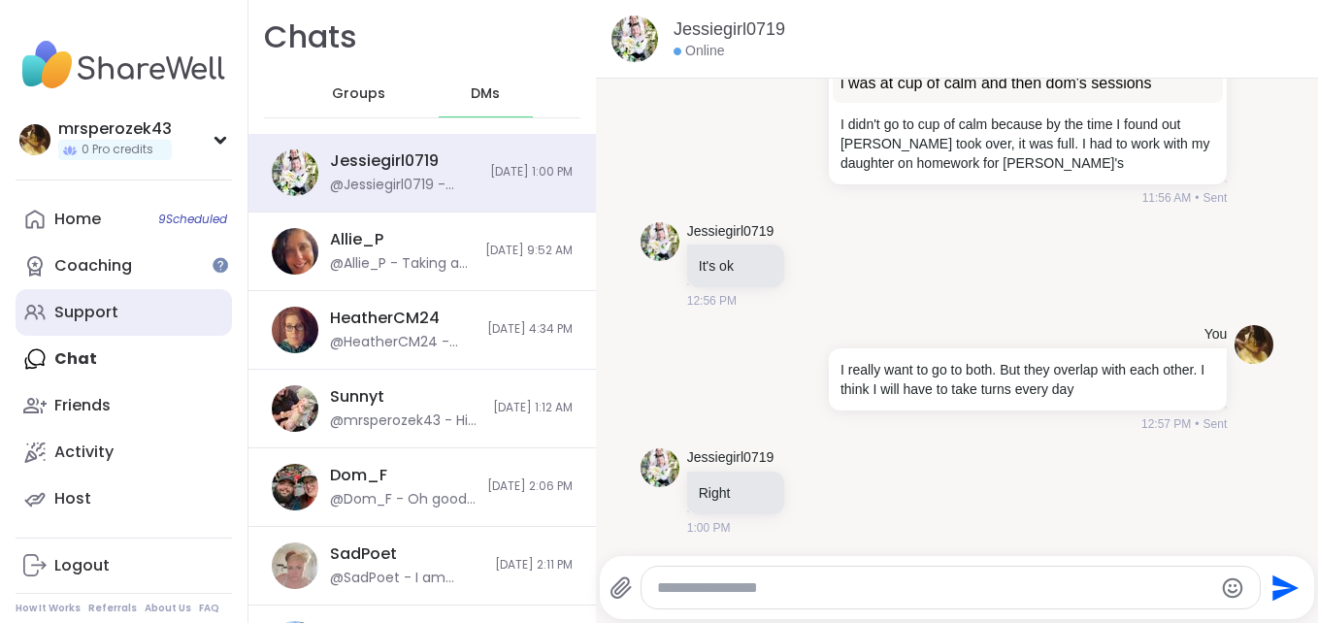
click at [89, 300] on link "Support" at bounding box center [124, 312] width 216 height 47
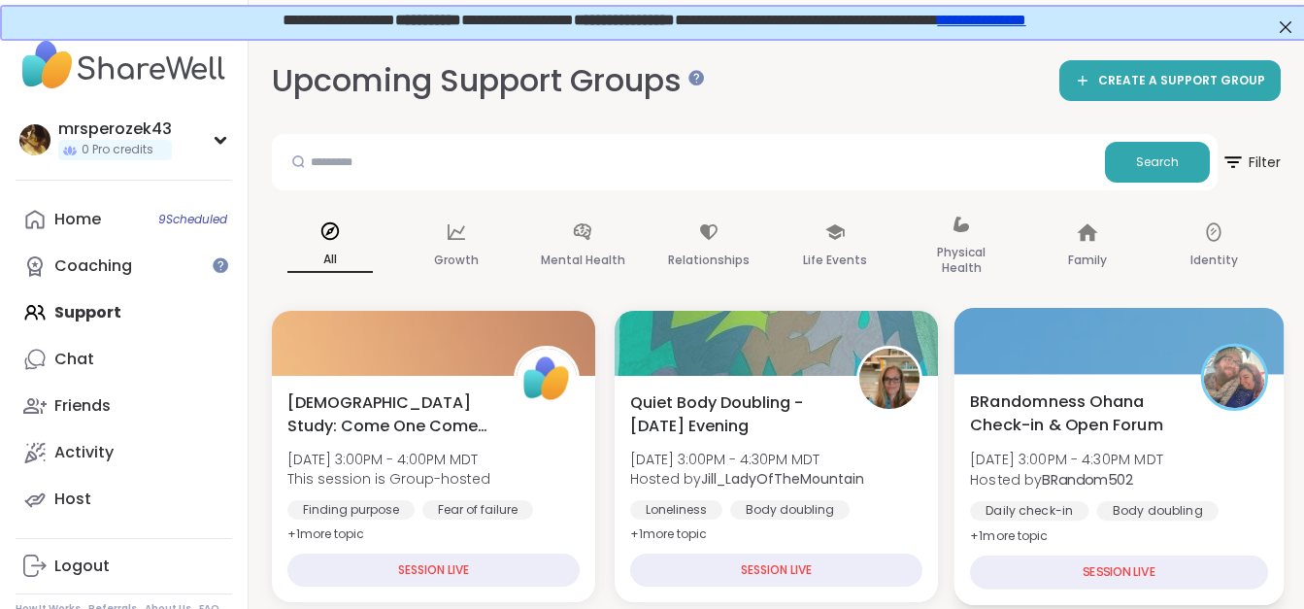
click at [1133, 466] on span "[DATE] 3:00PM - 4:30PM MDT" at bounding box center [1066, 458] width 193 height 19
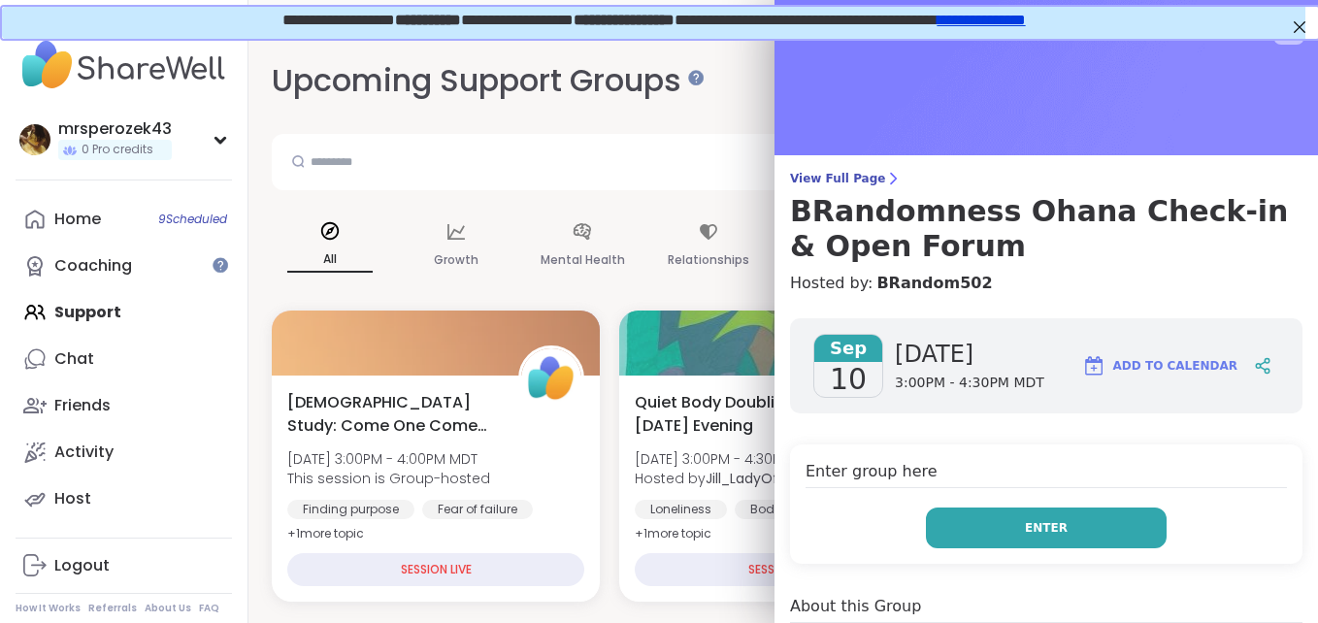
click at [1025, 519] on span "Enter" at bounding box center [1046, 527] width 43 height 17
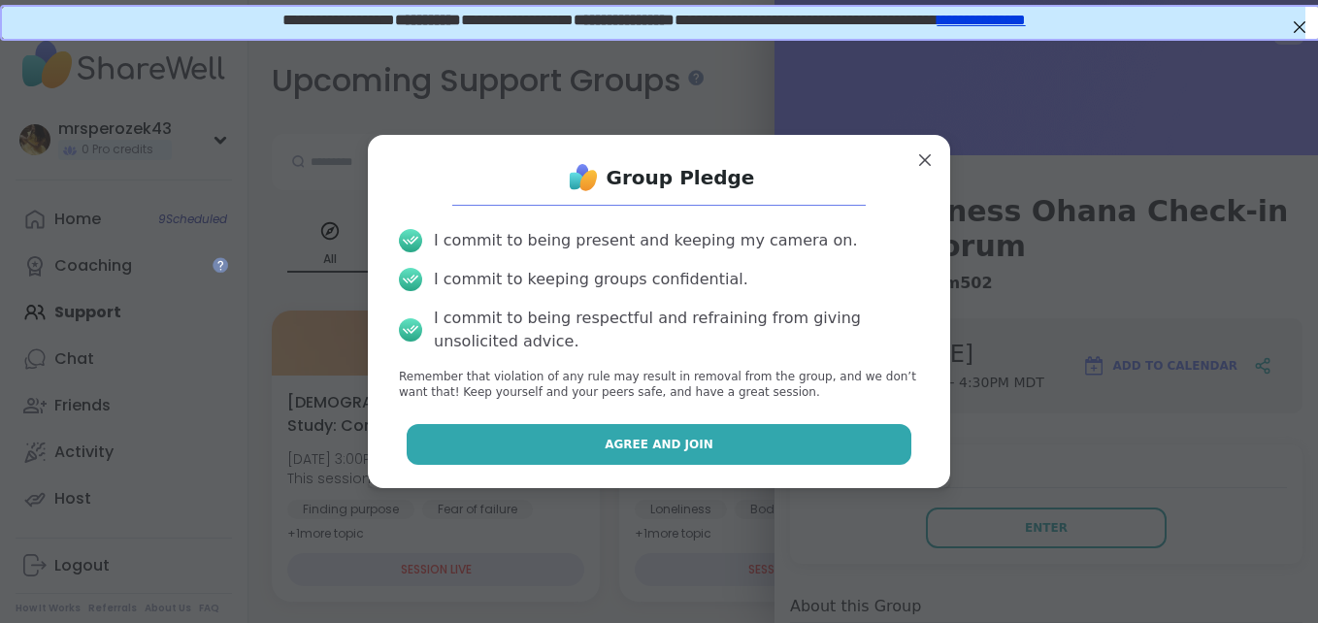
click at [824, 451] on button "Agree and Join" at bounding box center [660, 444] width 506 height 41
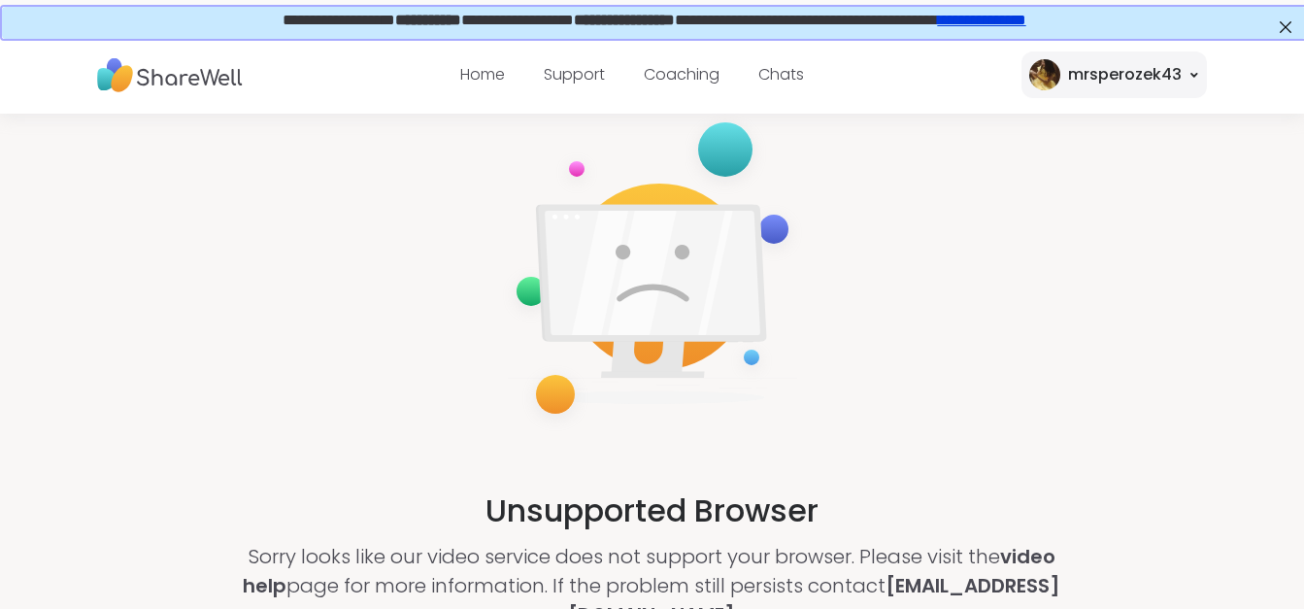
click at [1013, 19] on link "**********" at bounding box center [980, 18] width 88 height 15
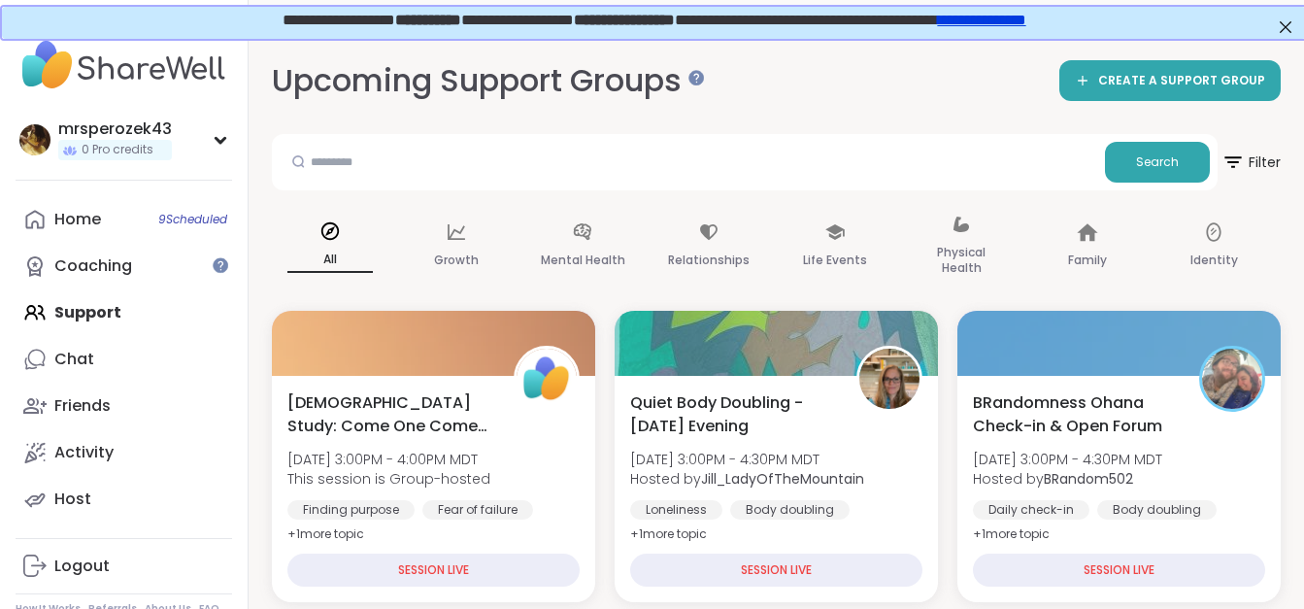
scroll to position [39, 0]
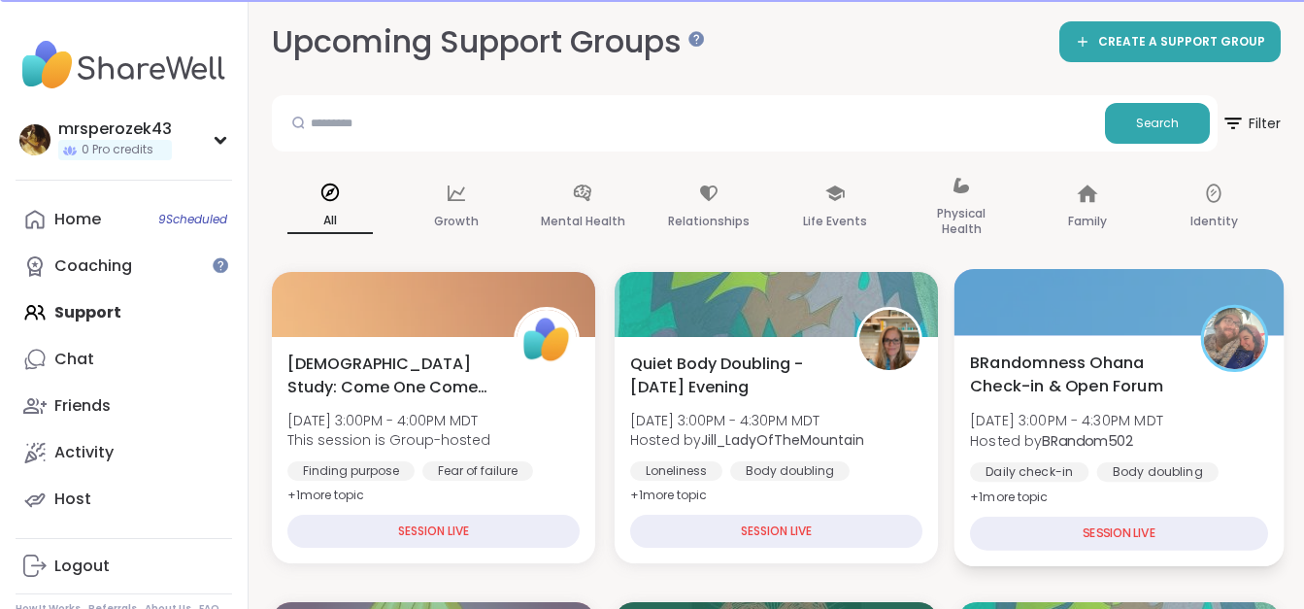
click at [1040, 419] on span "[DATE] 3:00PM - 4:30PM MDT" at bounding box center [1066, 420] width 193 height 19
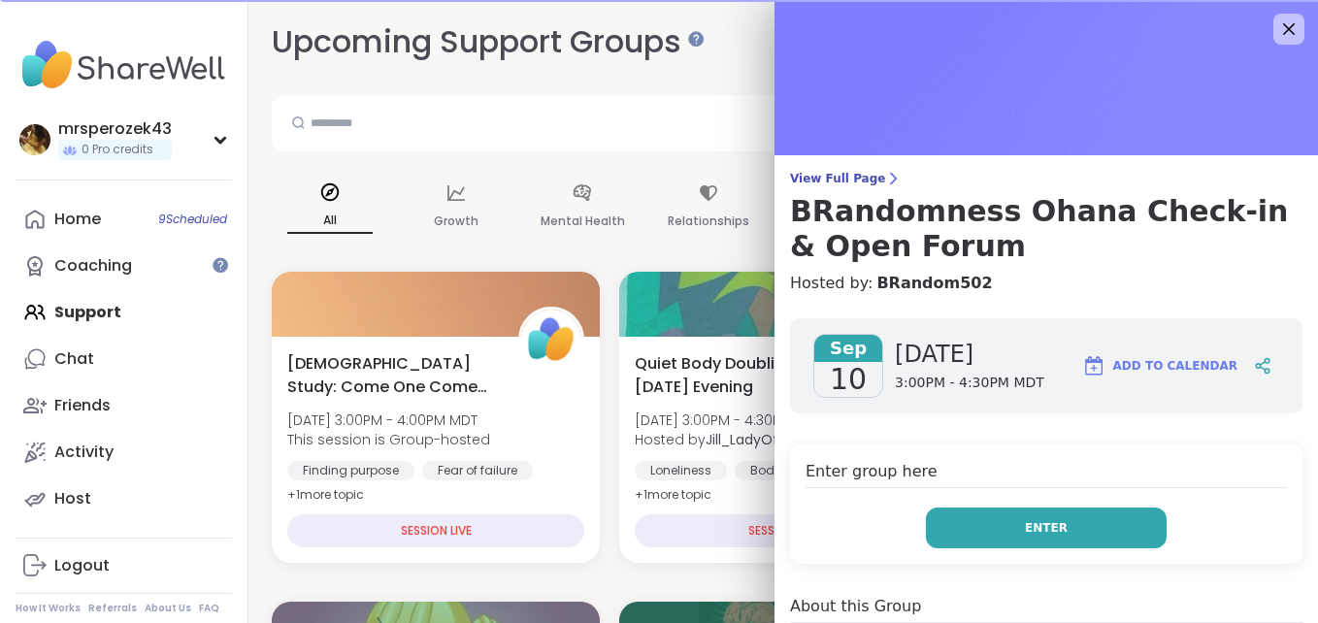
click at [1025, 523] on span "Enter" at bounding box center [1046, 527] width 43 height 17
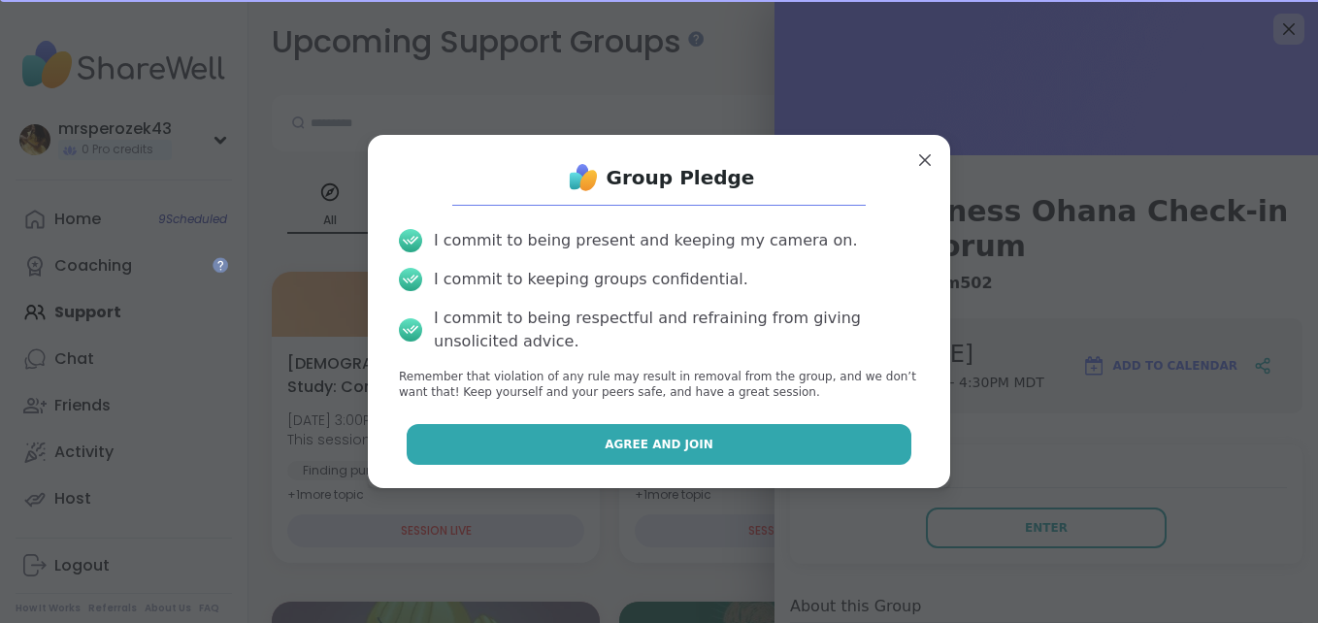
click at [616, 439] on span "Agree and Join" at bounding box center [659, 444] width 109 height 17
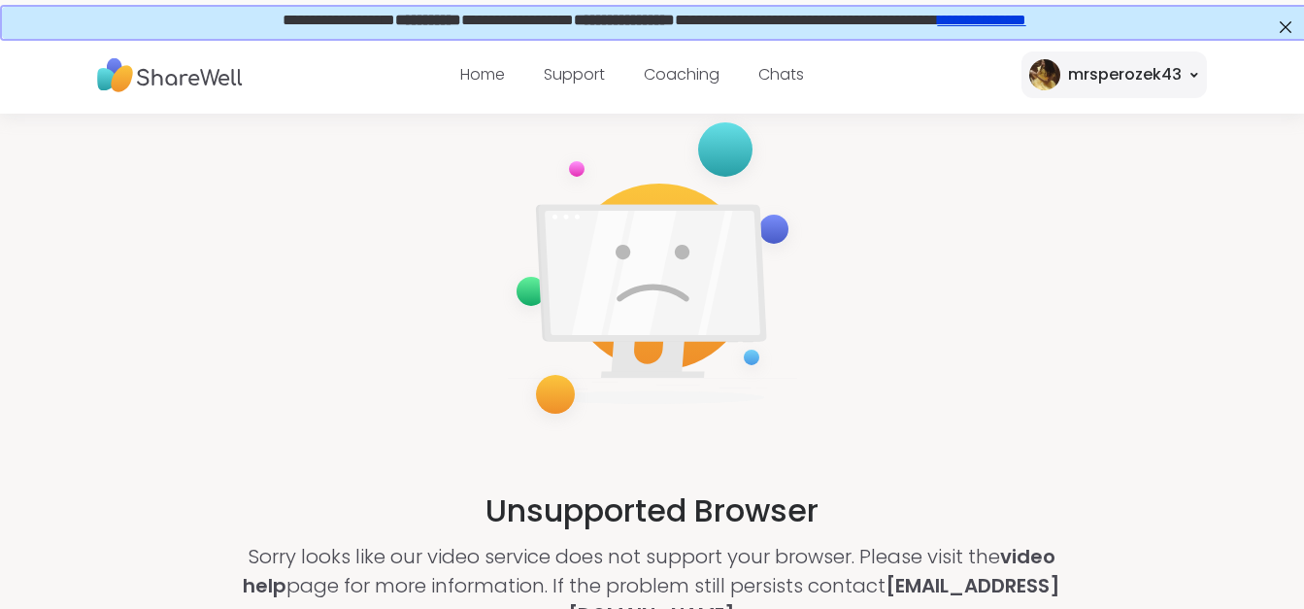
click at [1024, 22] on link "**********" at bounding box center [980, 18] width 88 height 15
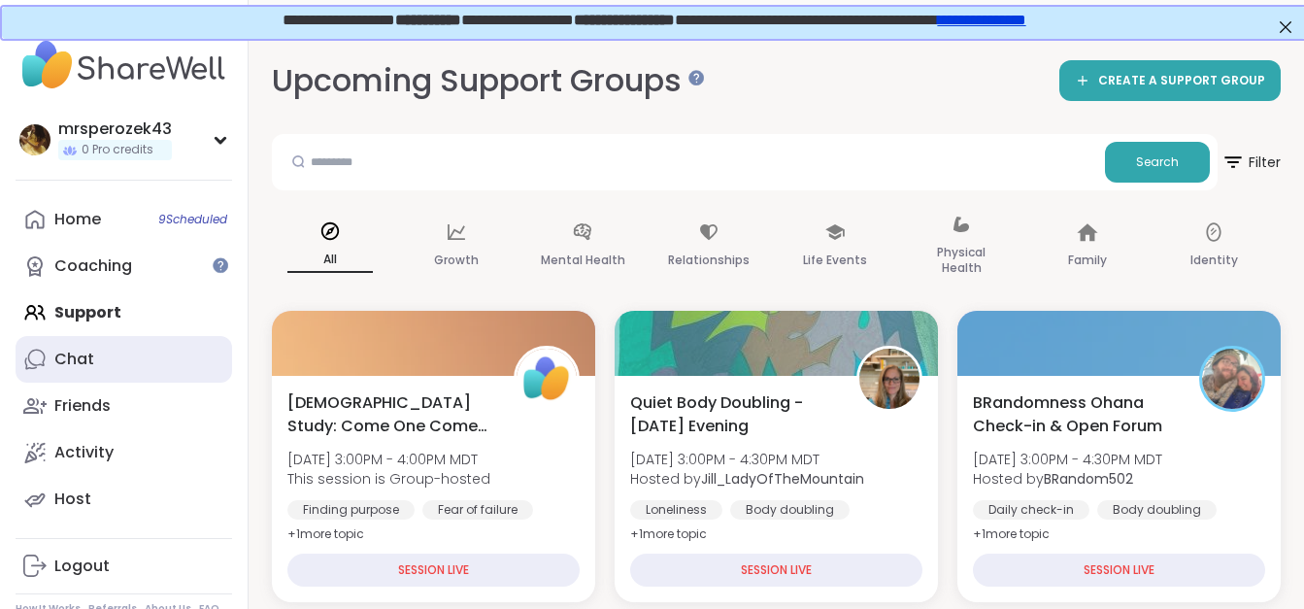
click at [82, 357] on div "Chat" at bounding box center [74, 359] width 40 height 21
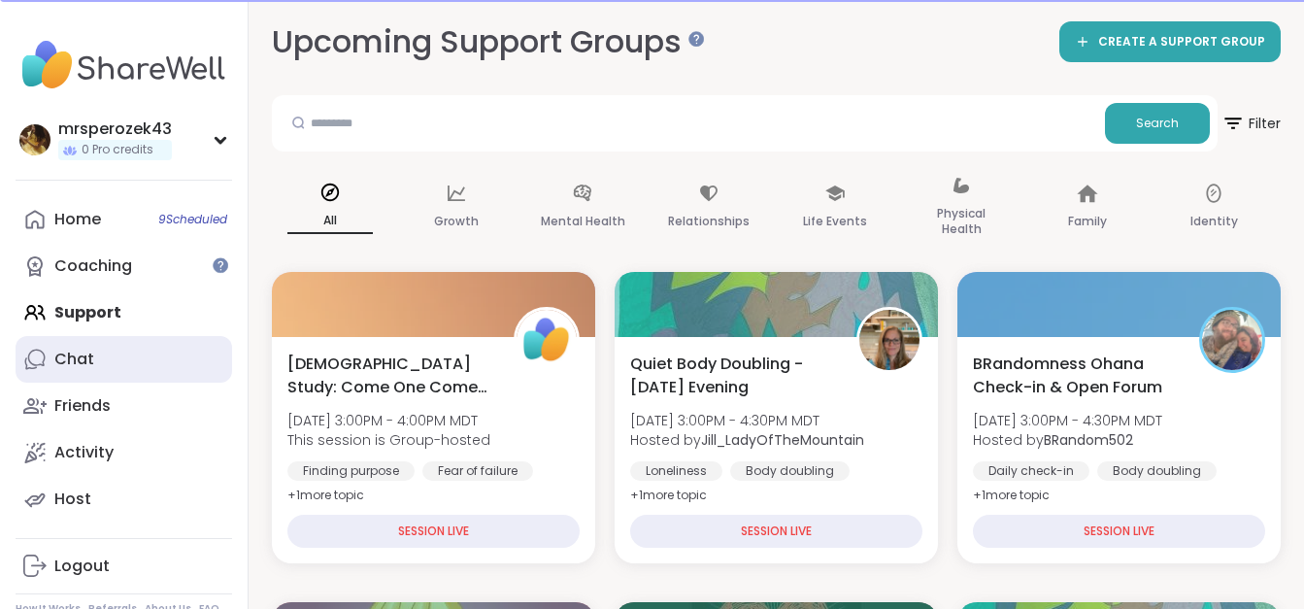
click at [75, 353] on div "Chat" at bounding box center [74, 359] width 40 height 21
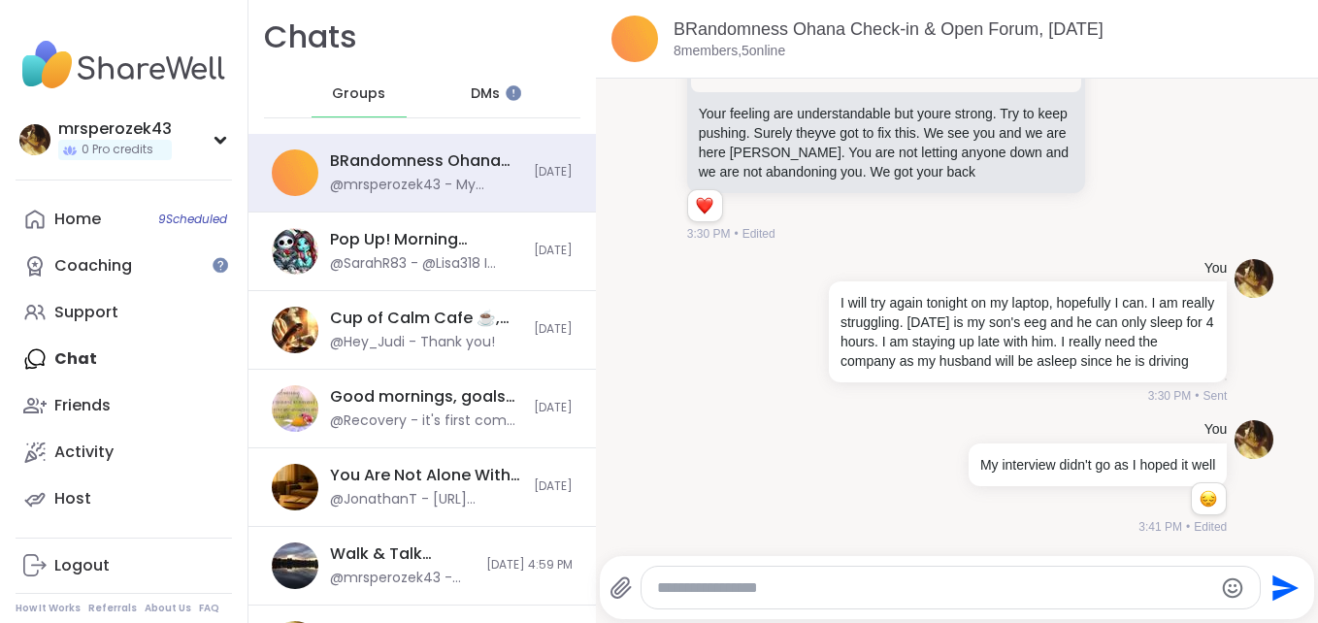
click at [800, 582] on textarea "Type your message" at bounding box center [934, 588] width 555 height 19
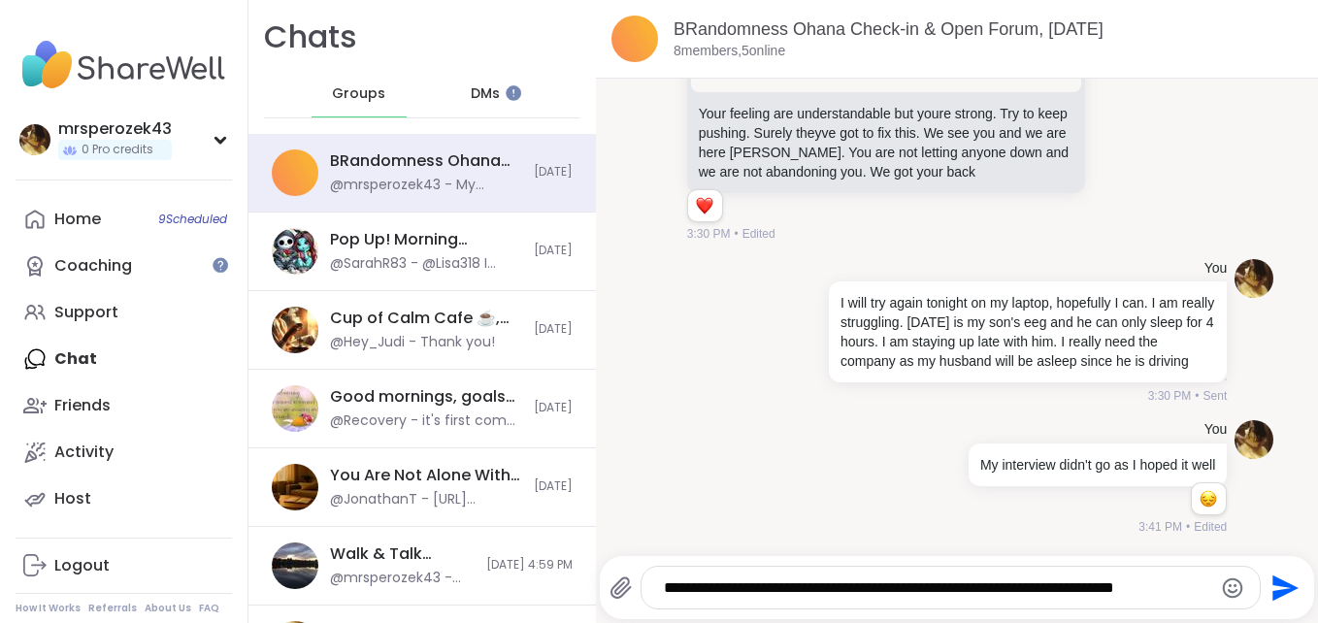
type textarea "**********"
click at [1273, 586] on icon "Send" at bounding box center [1286, 588] width 26 height 26
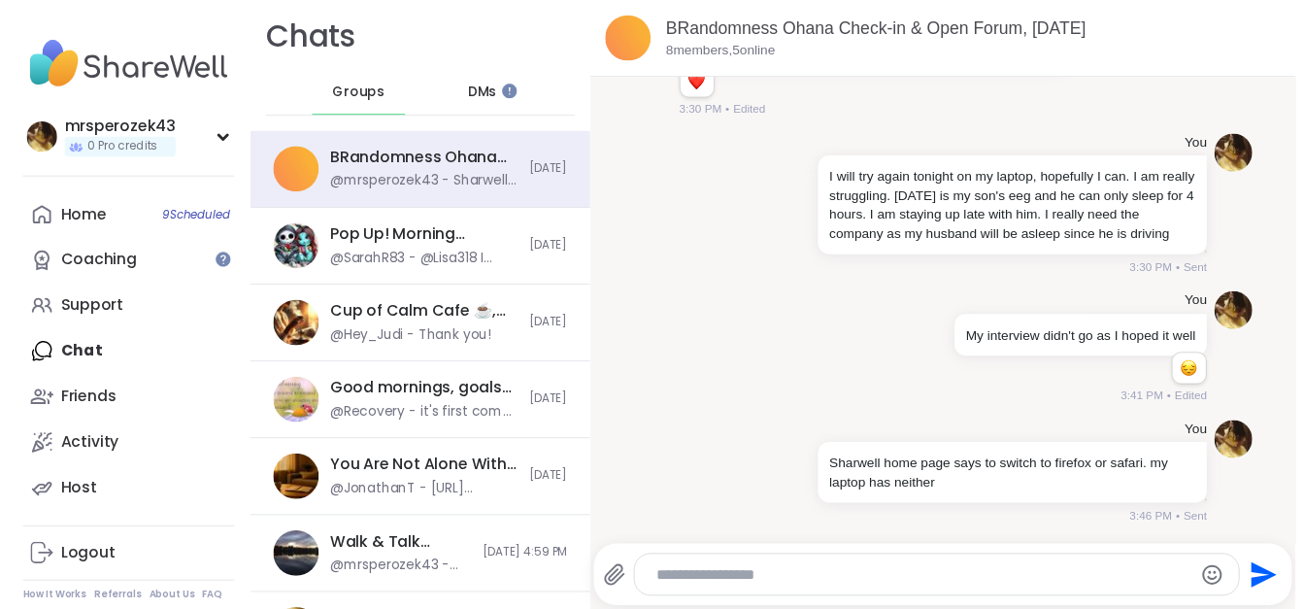
scroll to position [6624, 0]
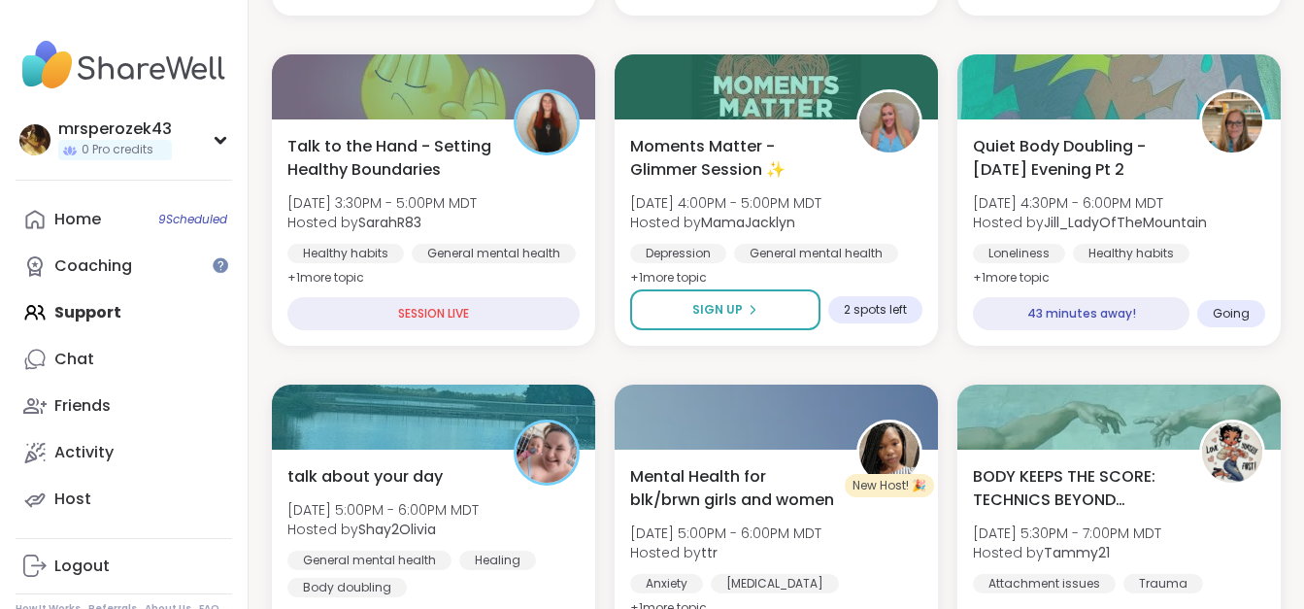
scroll to position [594, 0]
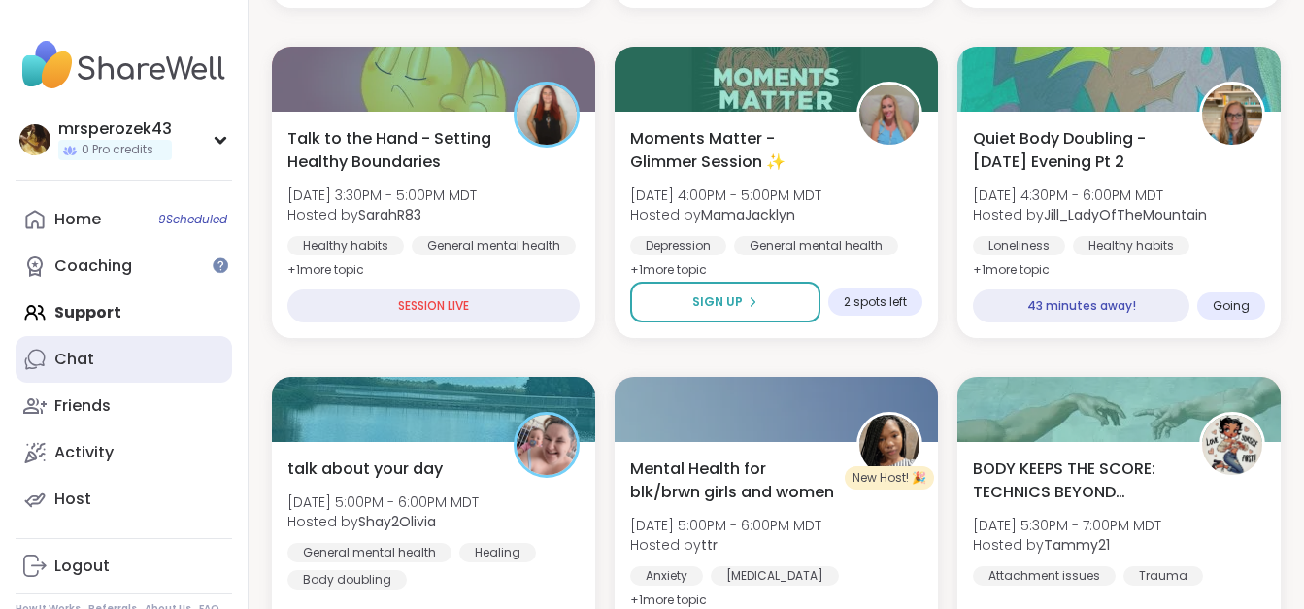
click at [86, 351] on div "Chat" at bounding box center [74, 359] width 40 height 21
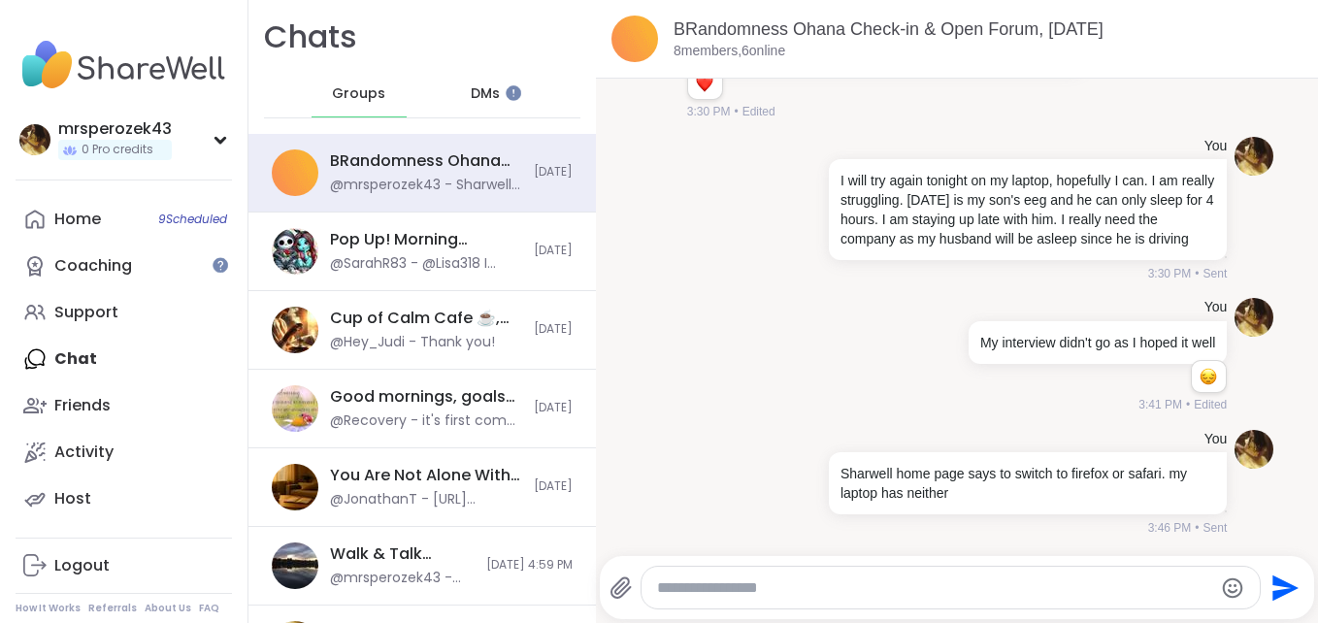
click at [699, 585] on textarea "Type your message" at bounding box center [934, 588] width 555 height 19
type textarea "*"
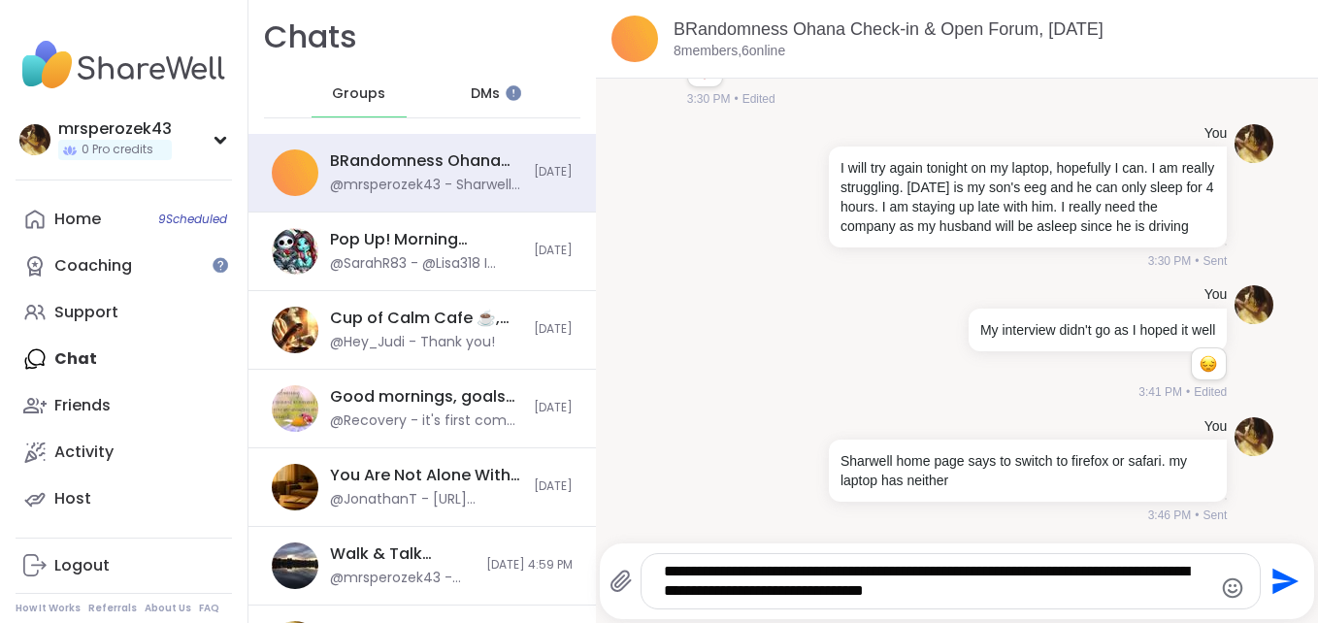
type textarea "**********"
click at [1273, 579] on icon "Send" at bounding box center [1286, 582] width 26 height 26
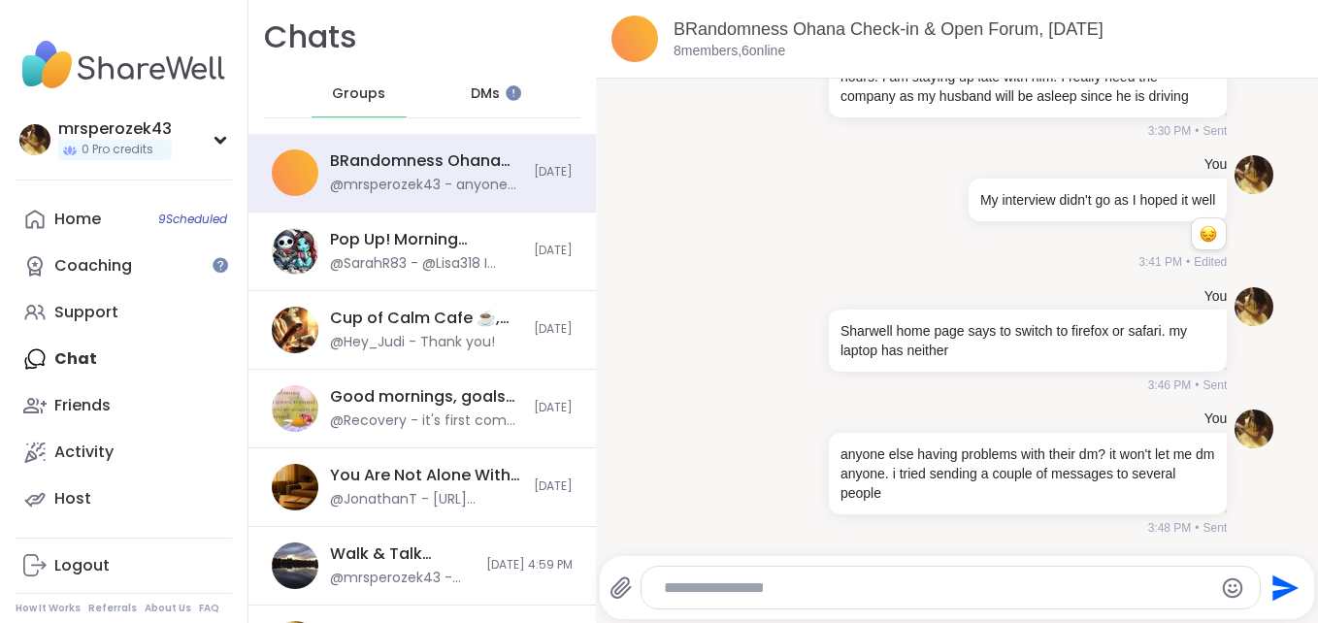
scroll to position [6766, 0]
